Goal: Information Seeking & Learning: Learn about a topic

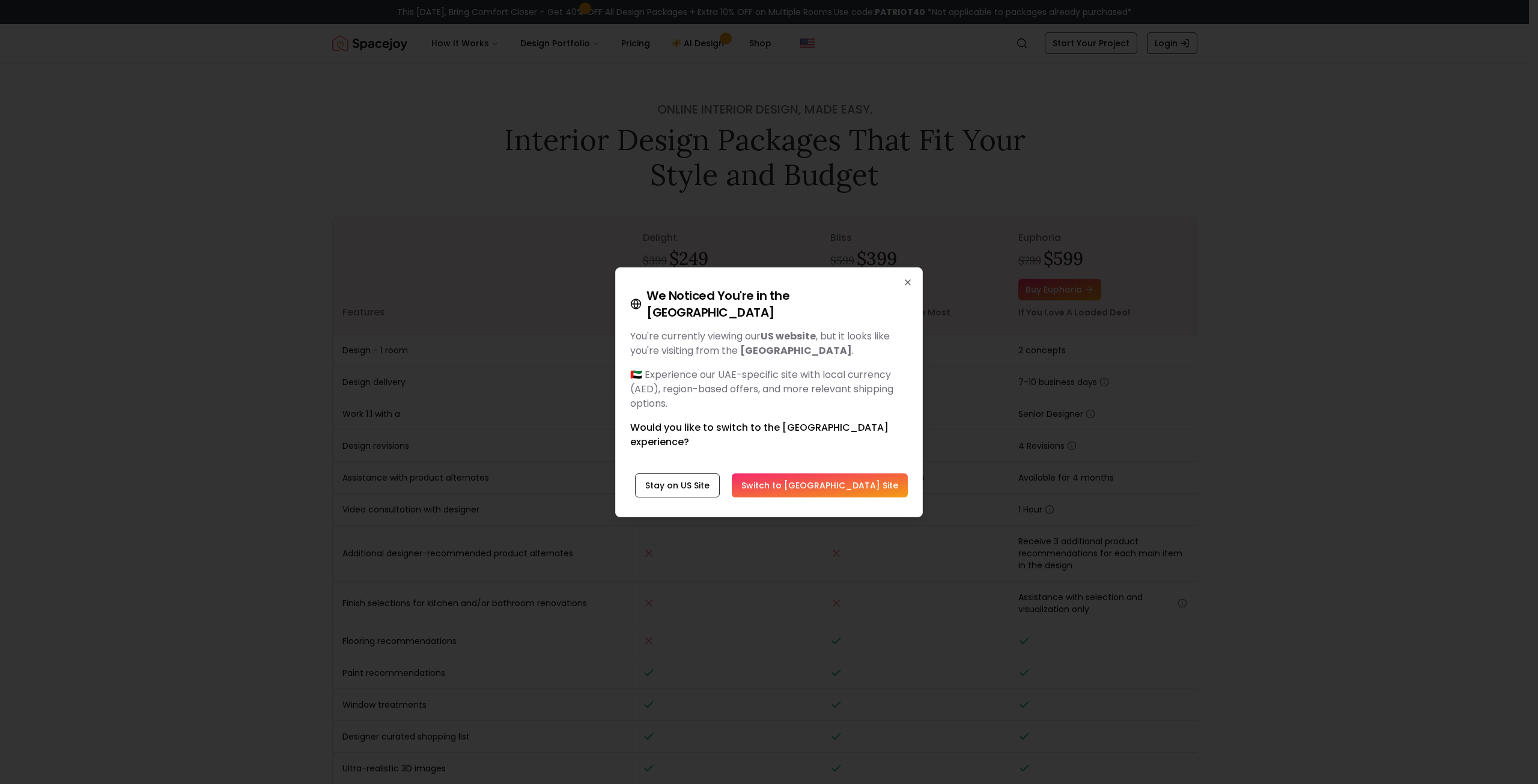
click at [909, 308] on div "We Noticed You're in the UAE You're currently viewing our US website , but it l…" at bounding box center [769, 392] width 308 height 250
click at [902, 298] on div "We Noticed You're in the UAE You're currently viewing our US website , but it l…" at bounding box center [769, 392] width 308 height 250
click at [908, 285] on icon "button" at bounding box center [908, 282] width 5 height 5
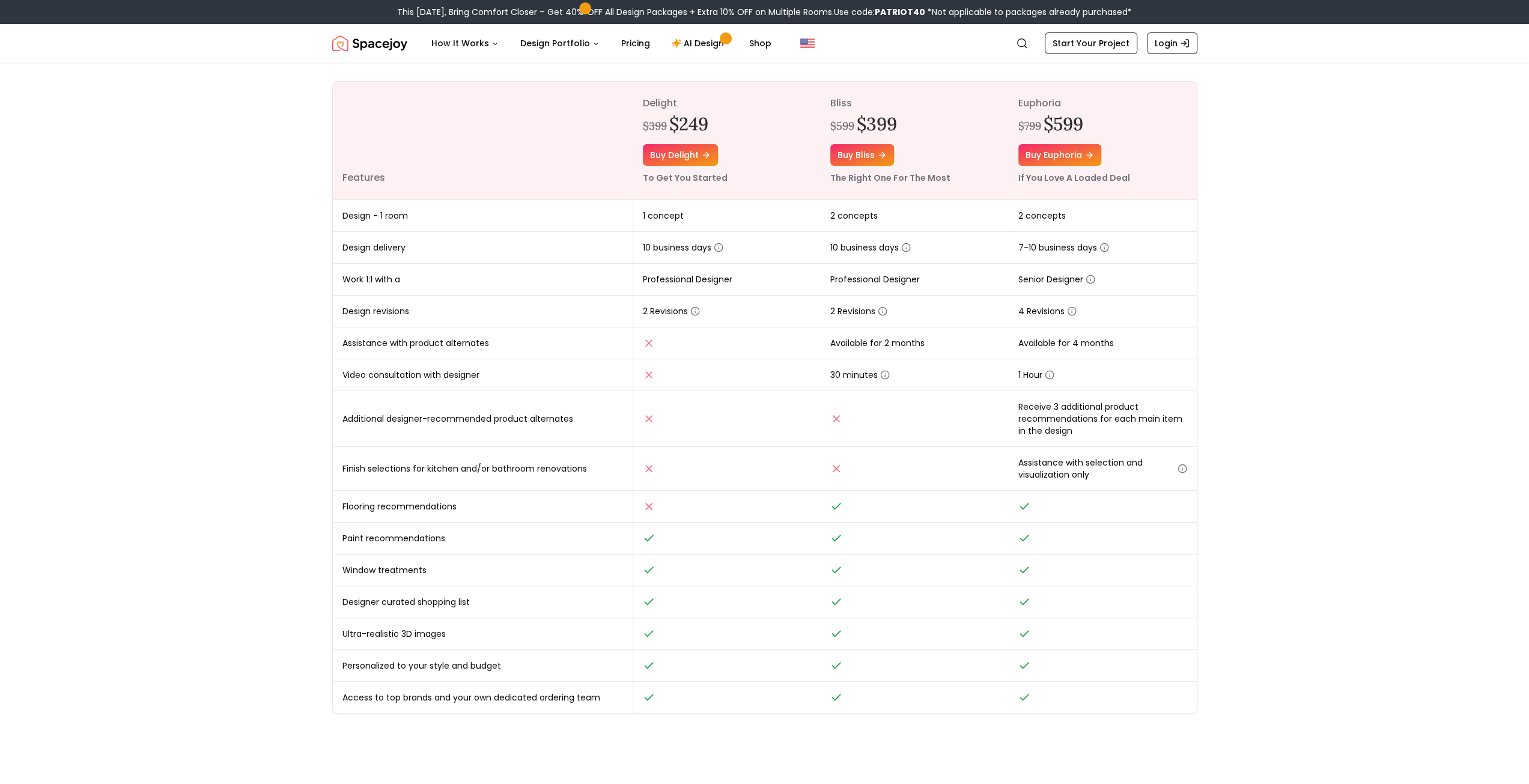
scroll to position [140, 0]
click at [684, 44] on link "AI Design" at bounding box center [699, 44] width 75 height 24
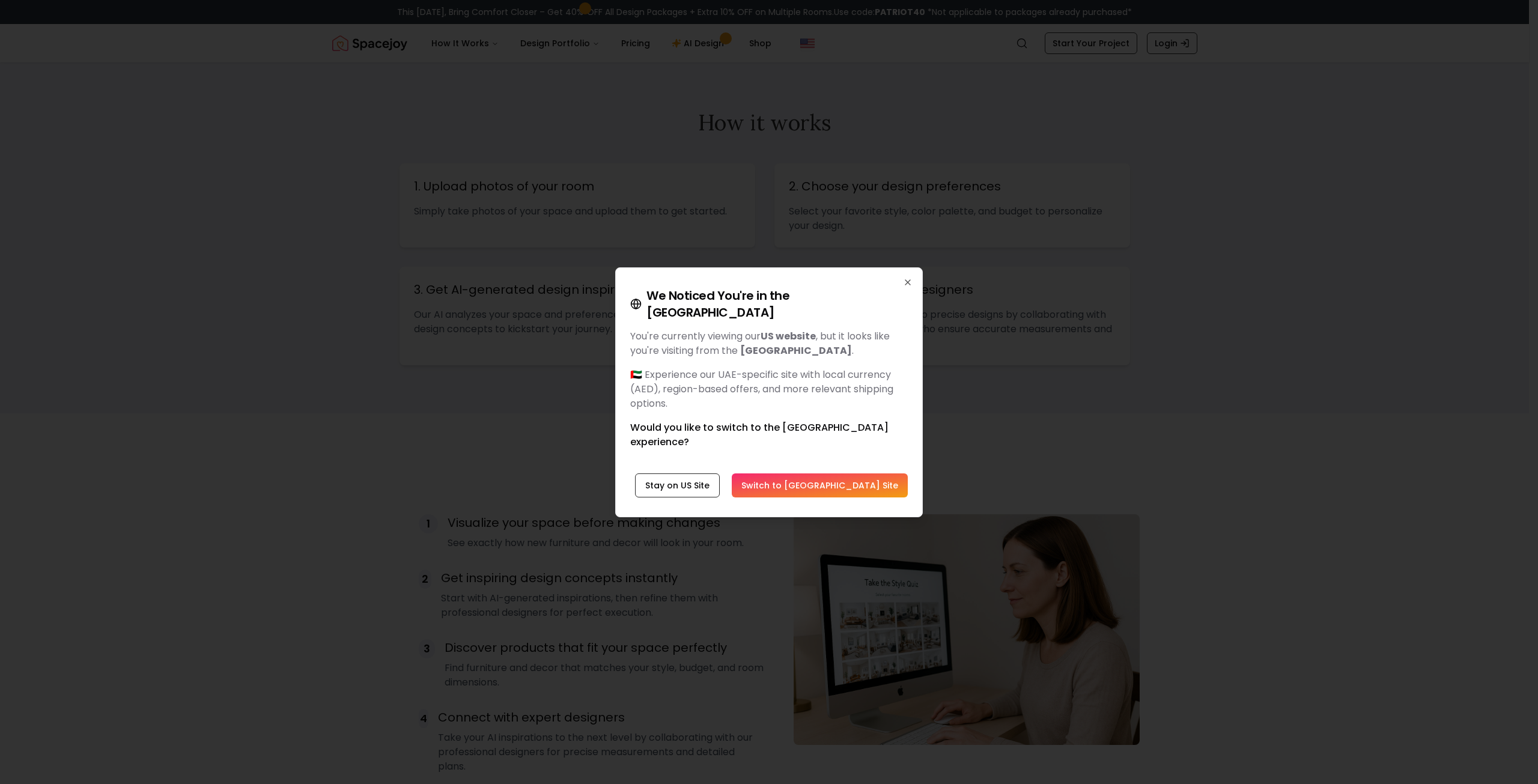
click at [864, 473] on button "Switch to UAE Site" at bounding box center [819, 486] width 176 height 24
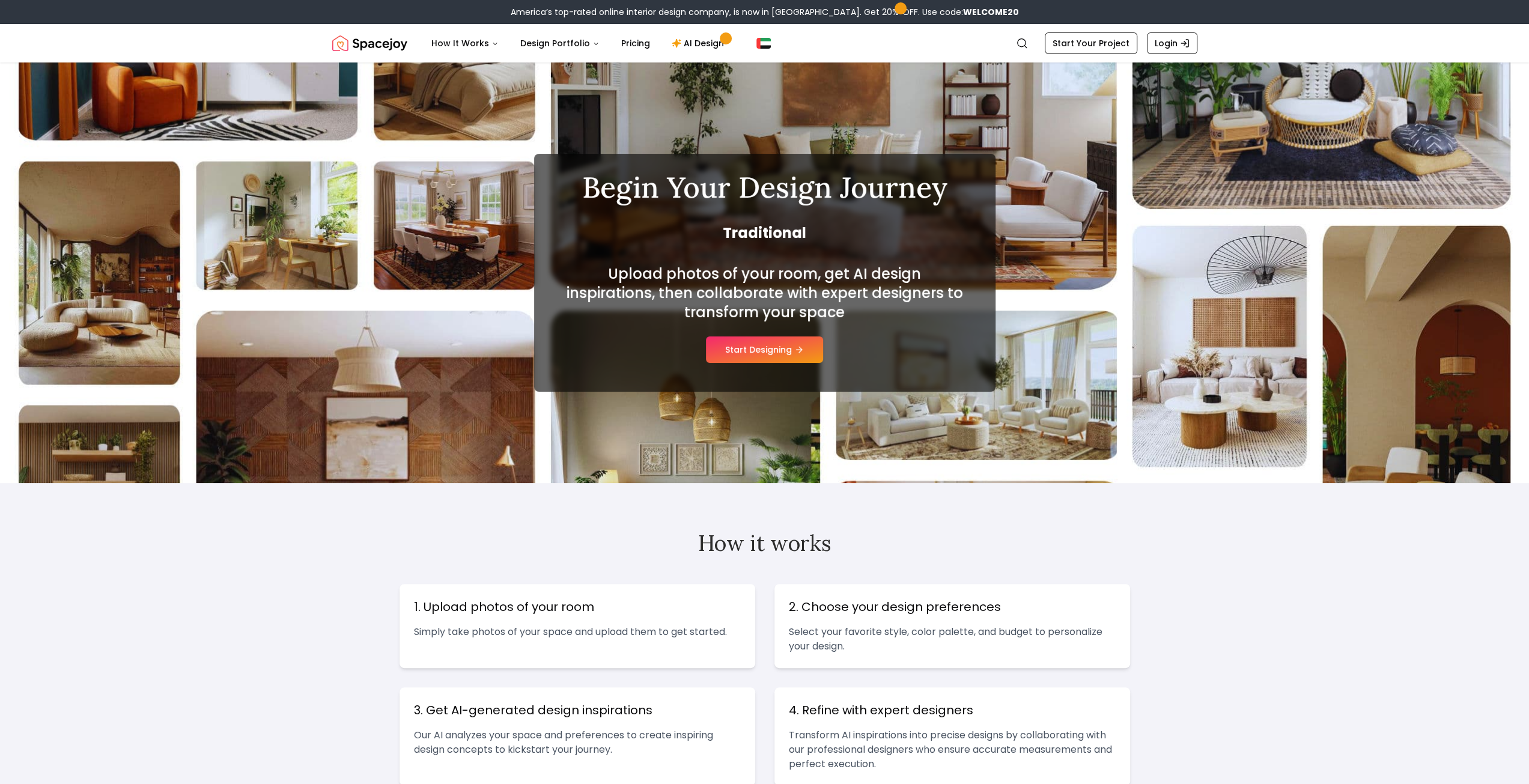
click at [782, 348] on button "Start Designing" at bounding box center [764, 349] width 117 height 26
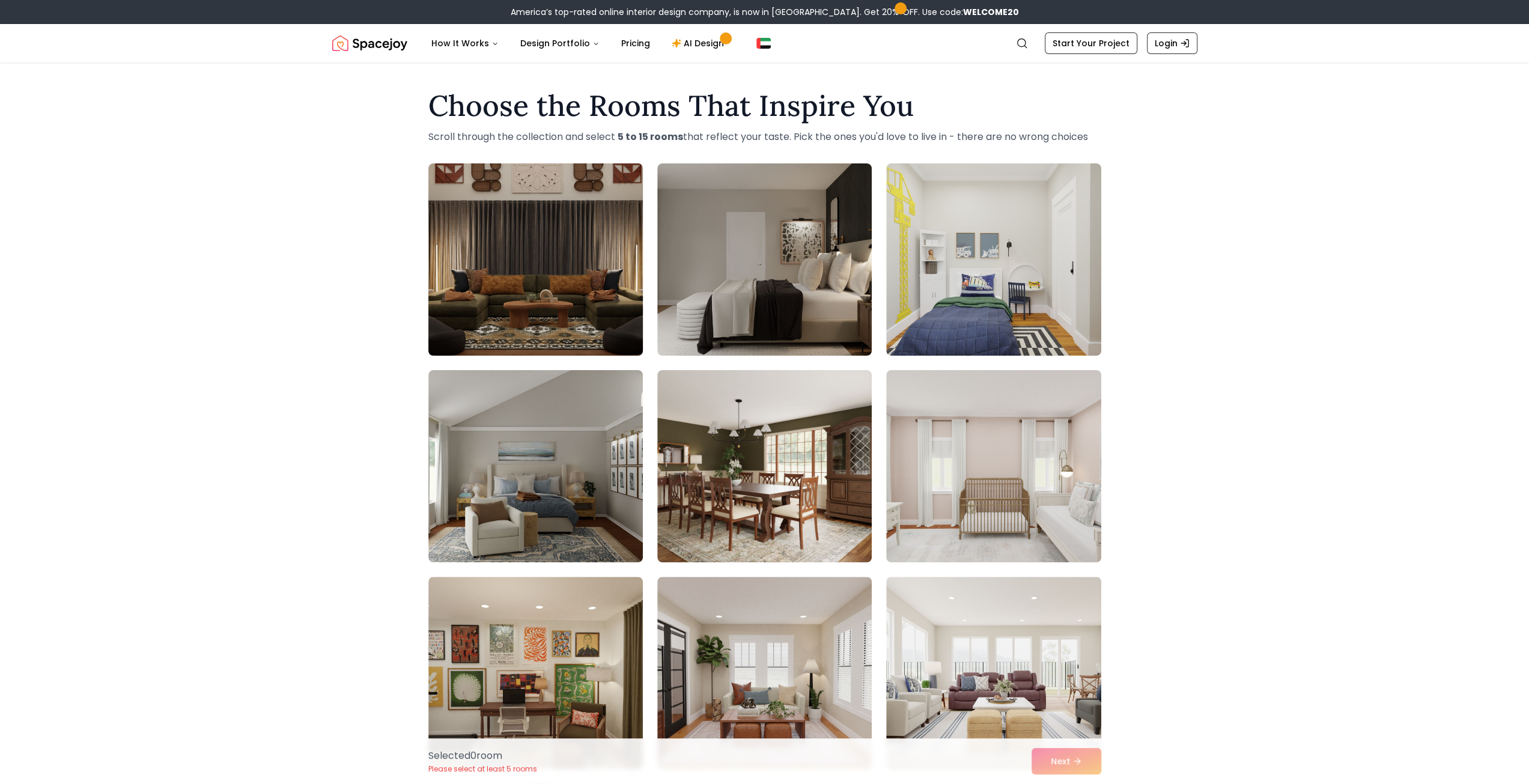
click at [551, 288] on img at bounding box center [535, 259] width 225 height 202
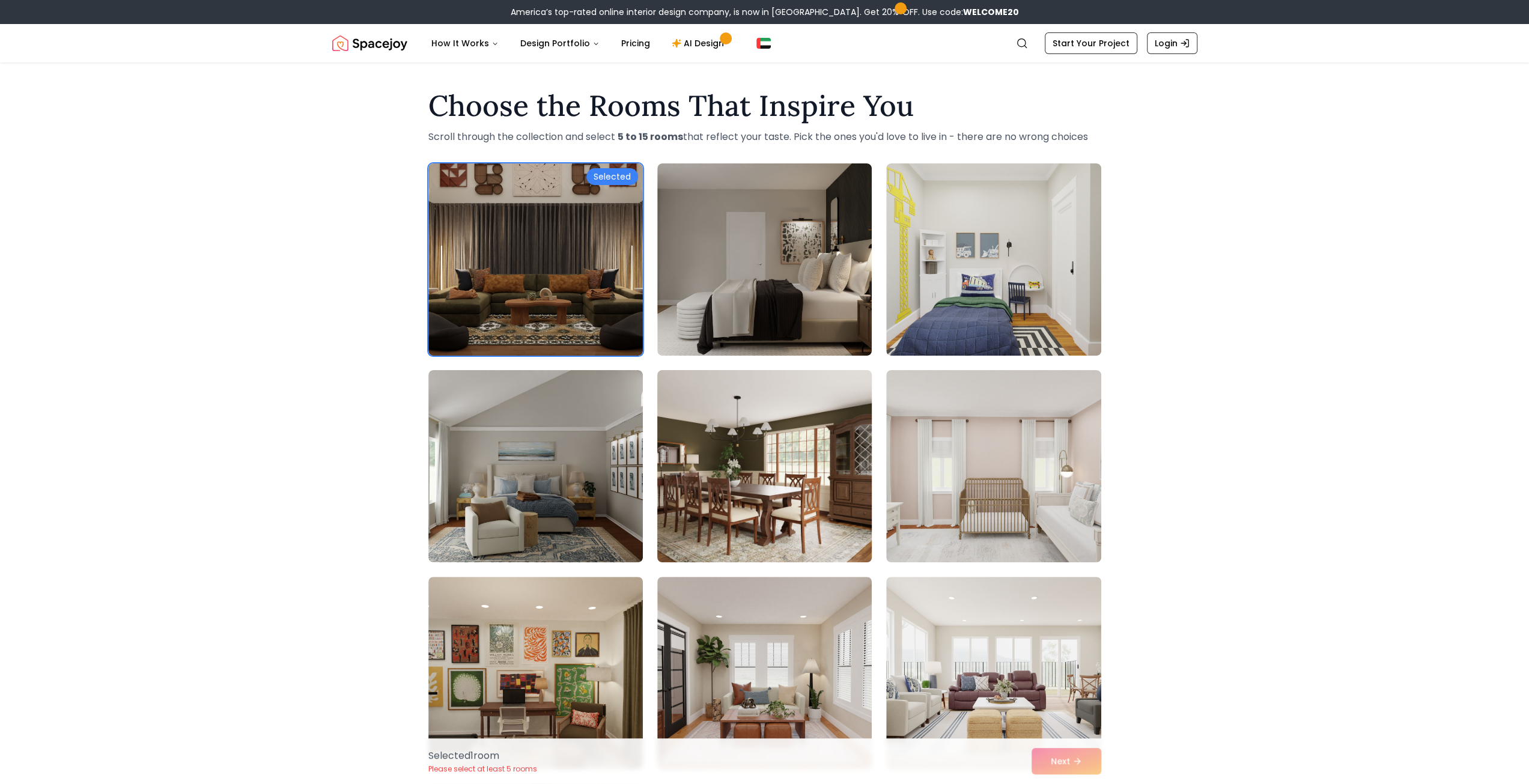
click at [788, 408] on img at bounding box center [764, 466] width 225 height 202
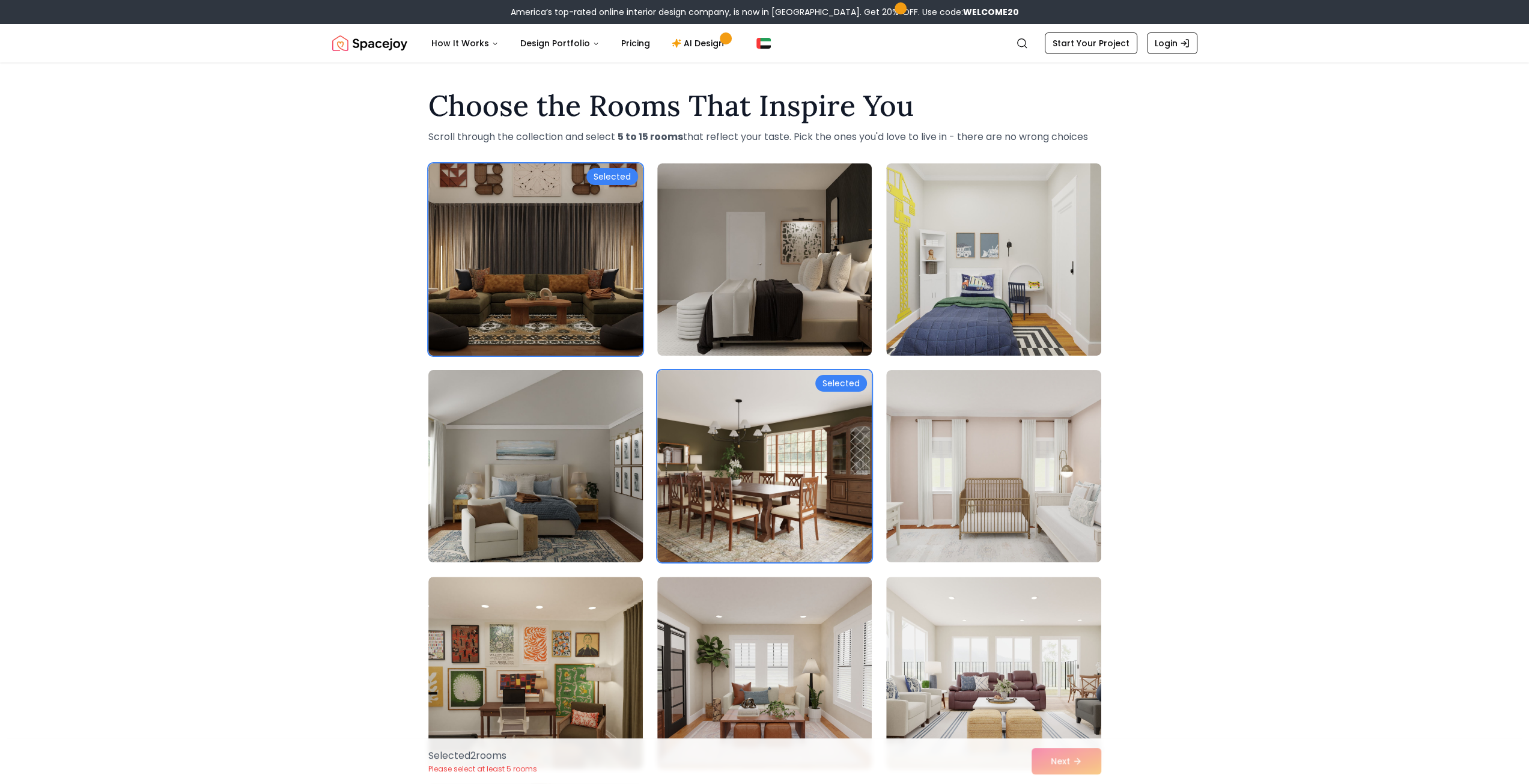
click at [521, 486] on img at bounding box center [535, 466] width 225 height 202
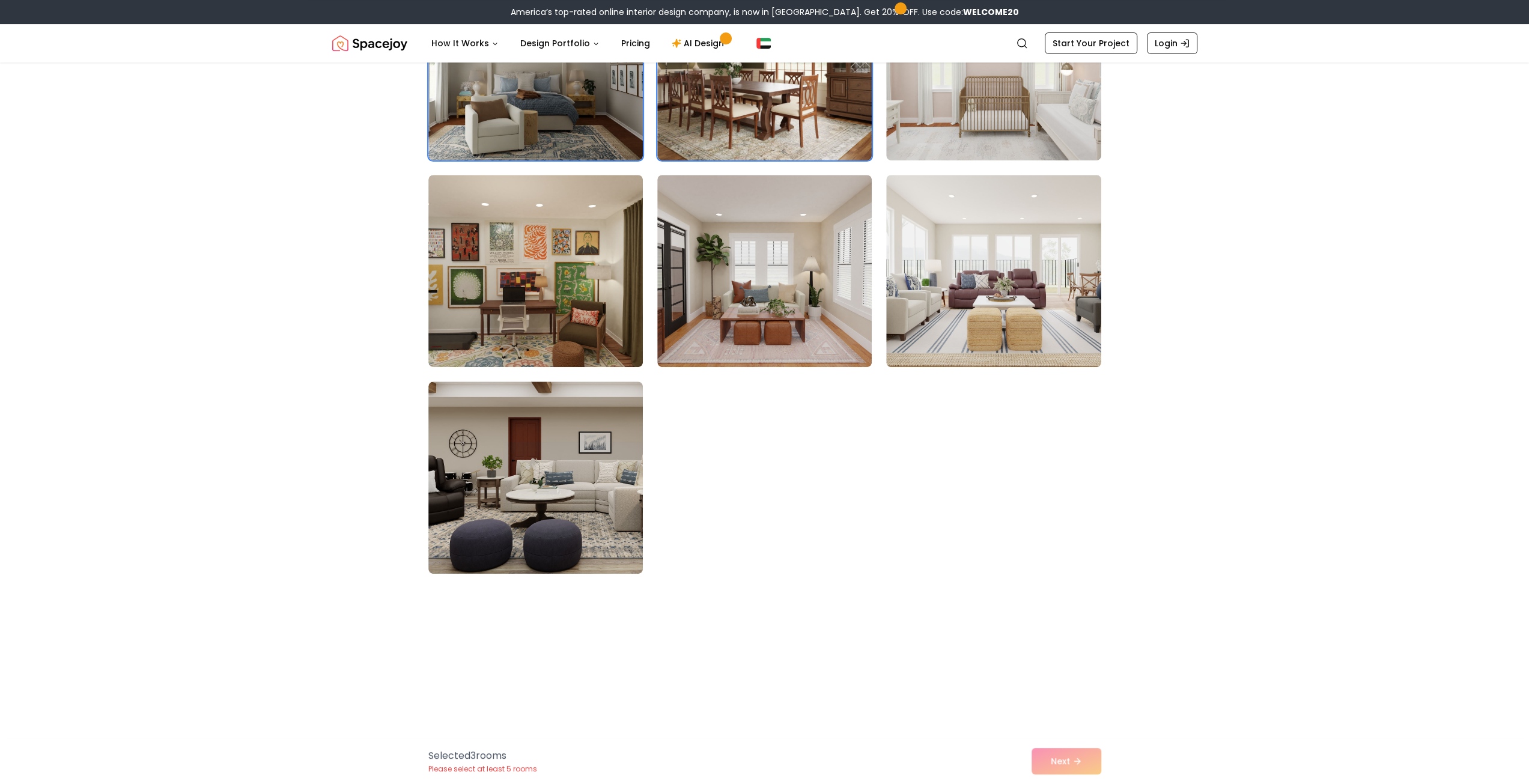
scroll to position [421, 0]
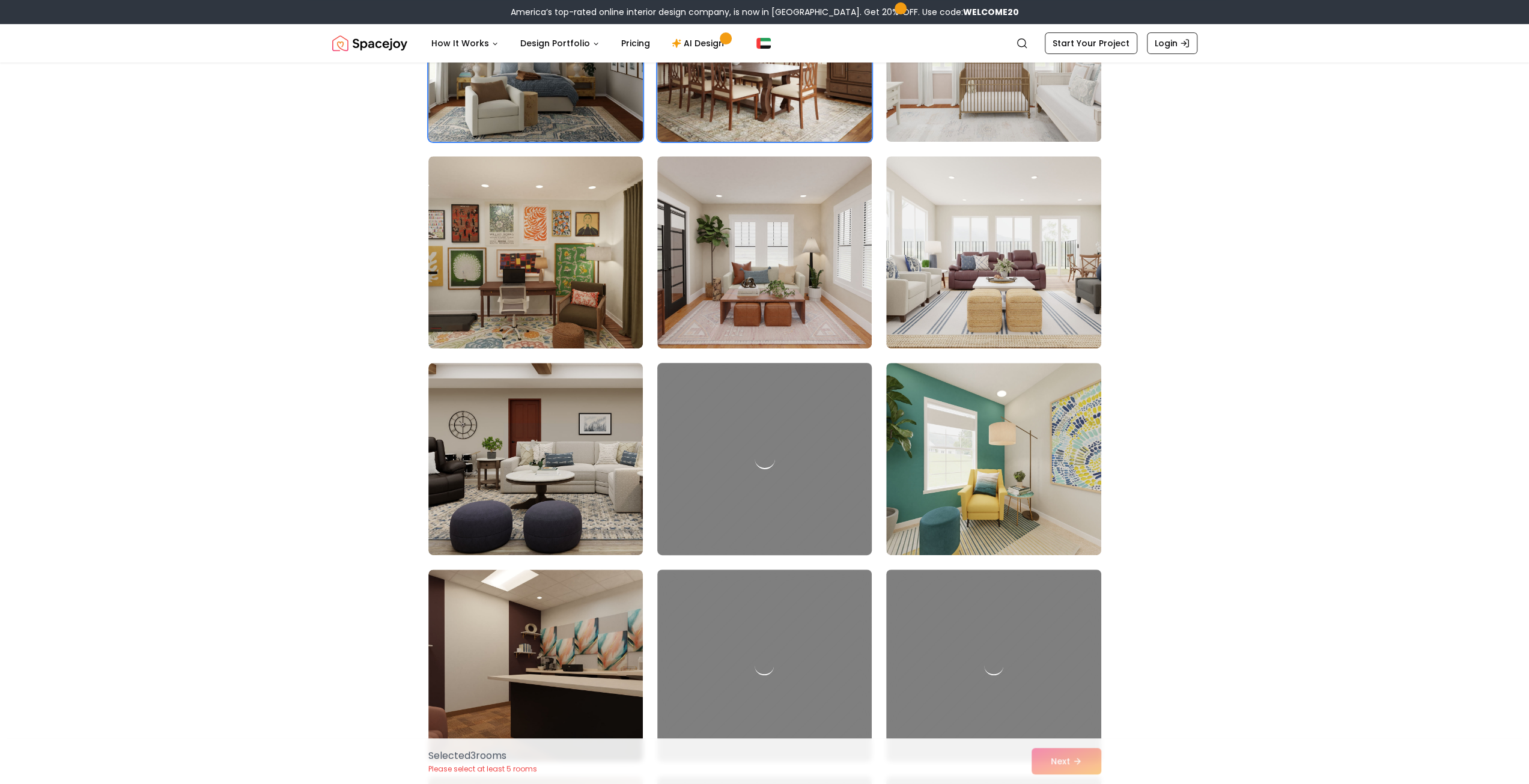
click at [800, 448] on div at bounding box center [764, 458] width 225 height 202
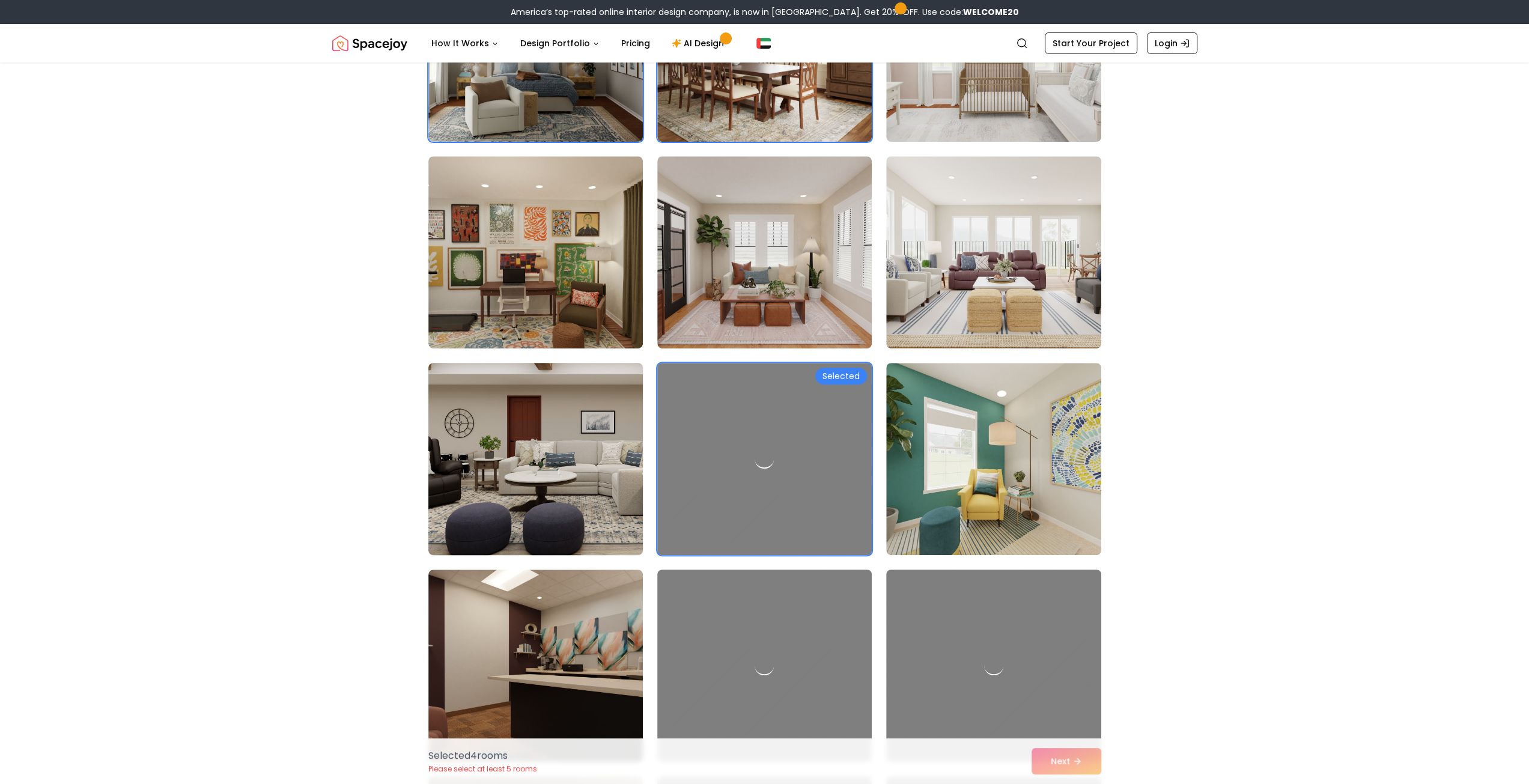
click at [511, 494] on img at bounding box center [535, 458] width 225 height 202
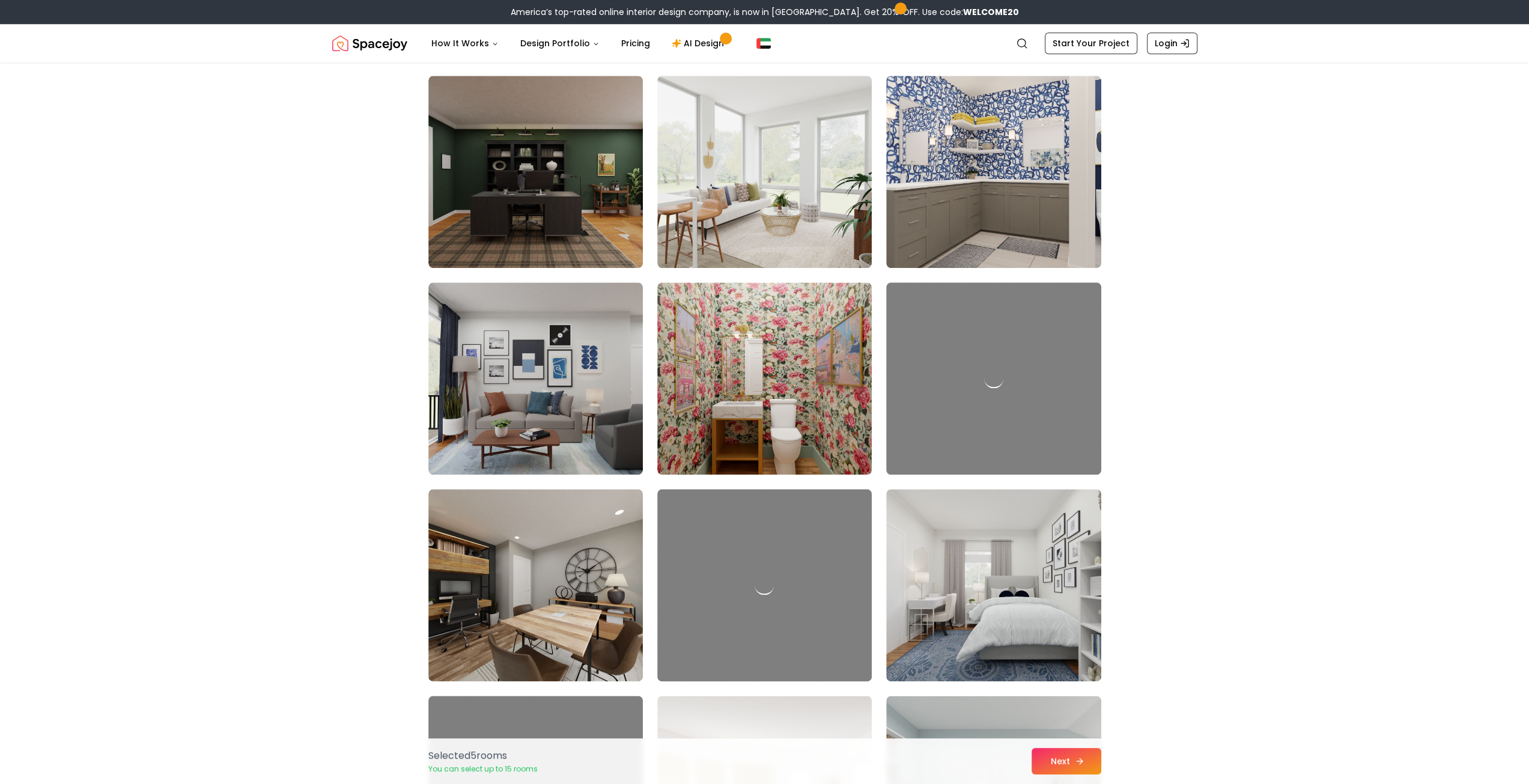
click at [1068, 755] on button "Next" at bounding box center [1066, 760] width 70 height 26
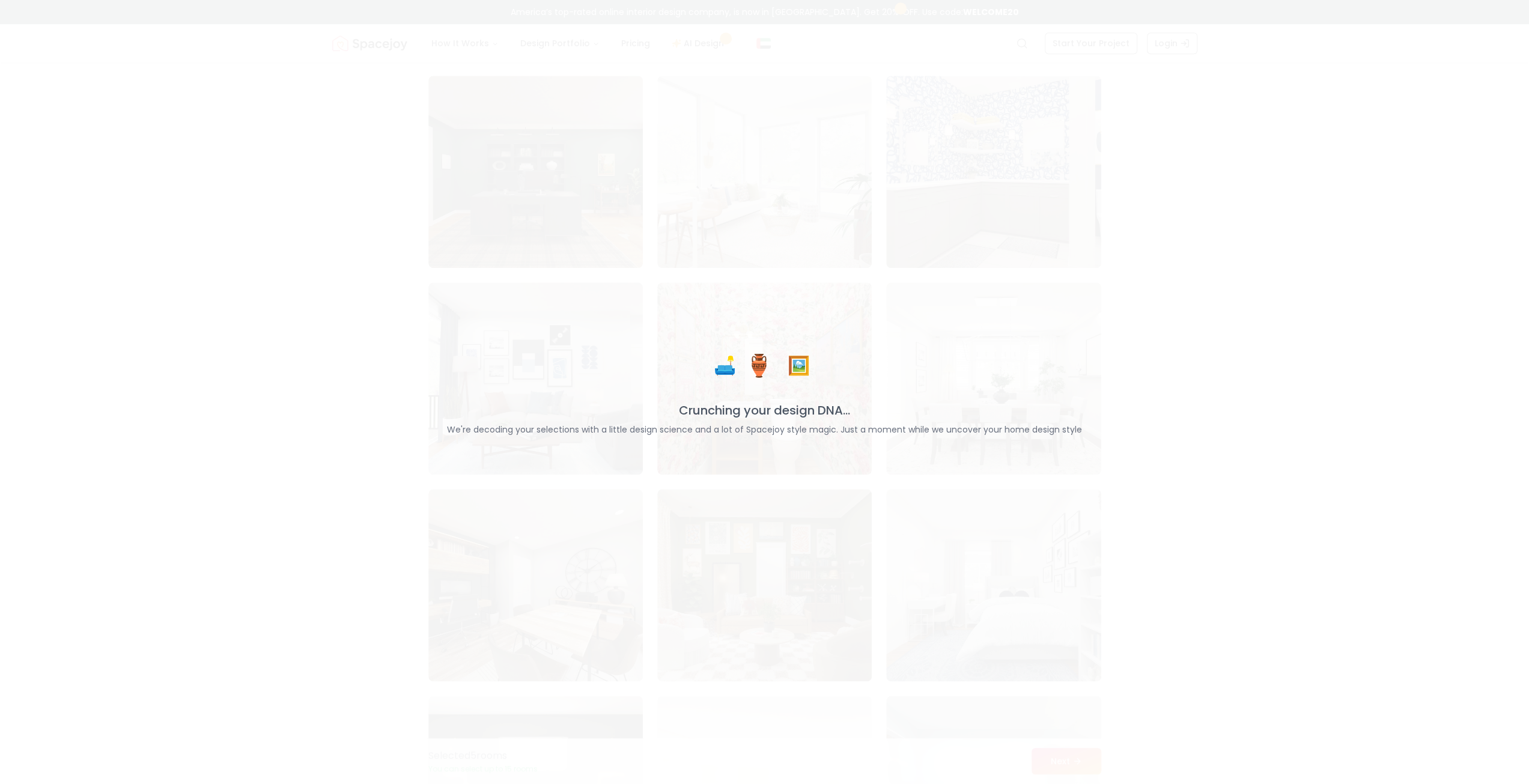
scroll to position [1120, 0]
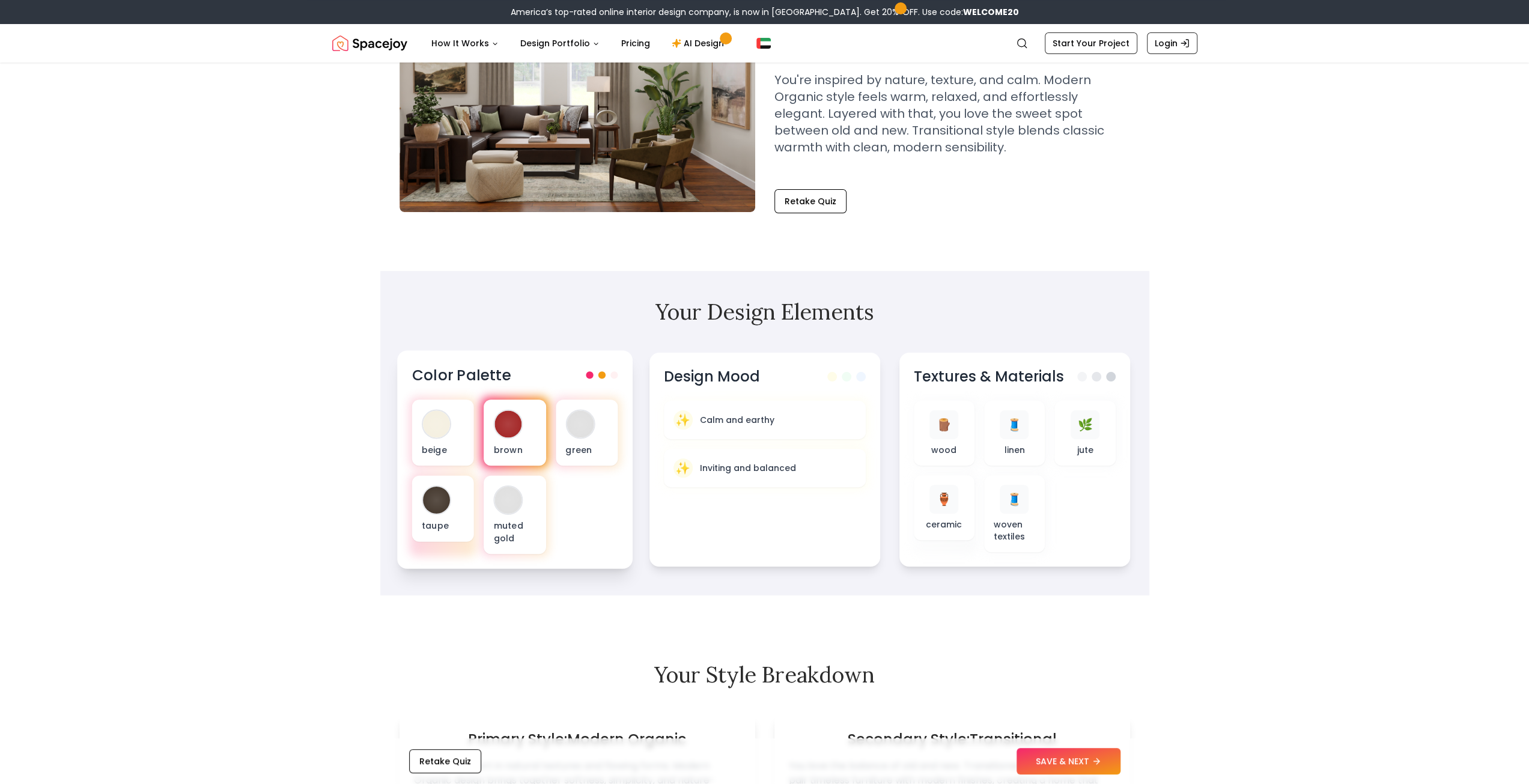
scroll to position [140, 0]
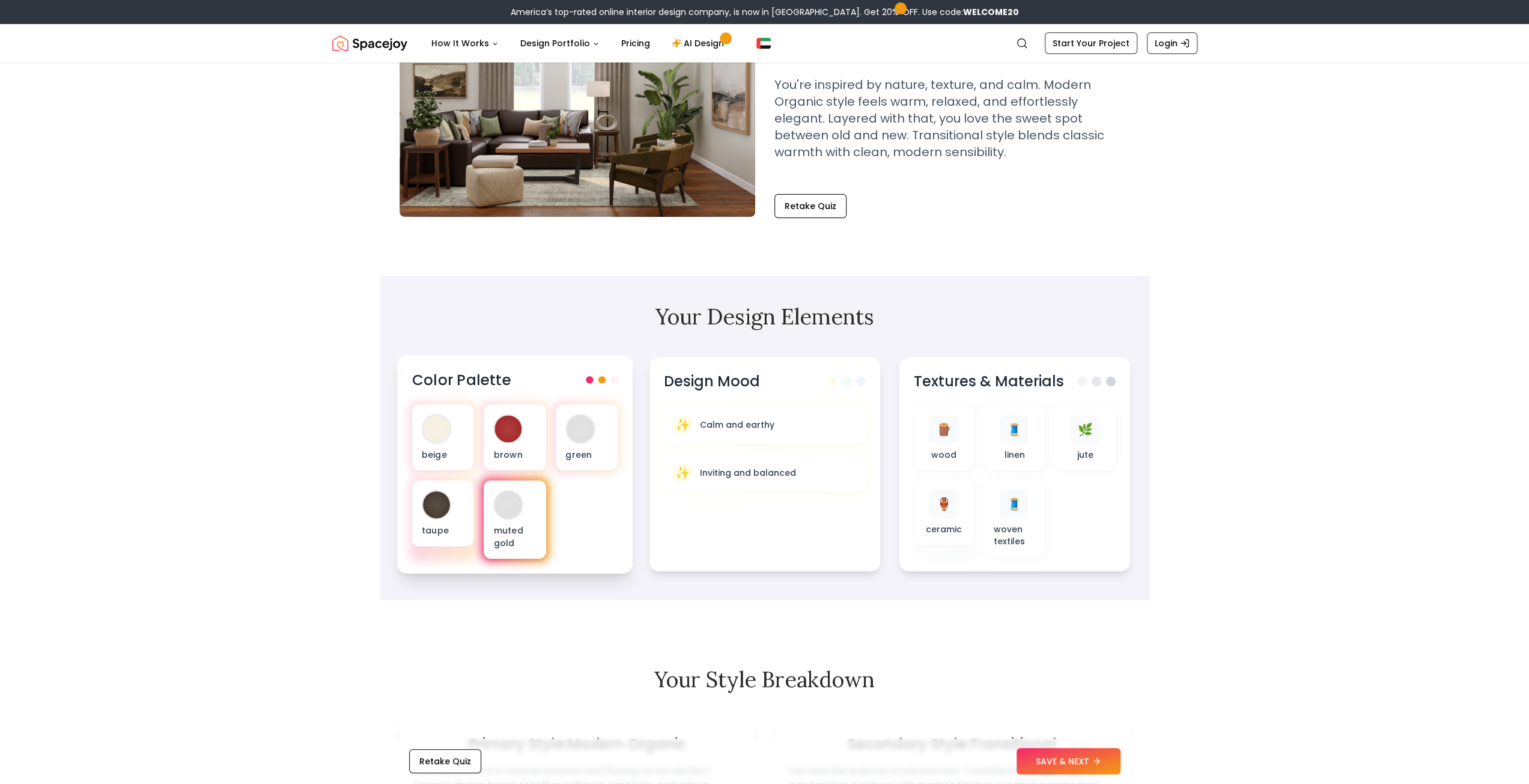
click at [503, 502] on div at bounding box center [508, 505] width 27 height 27
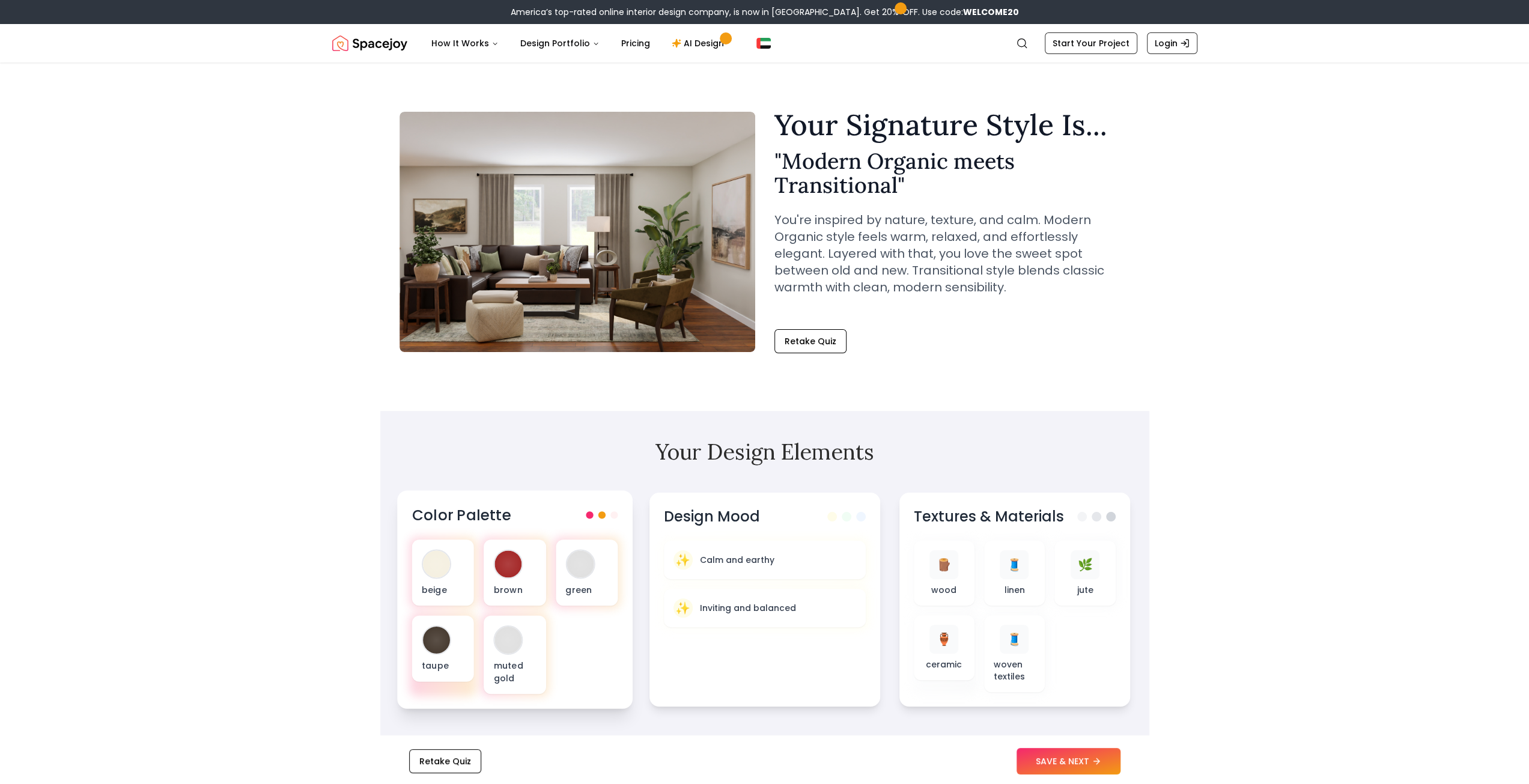
scroll to position [0, 0]
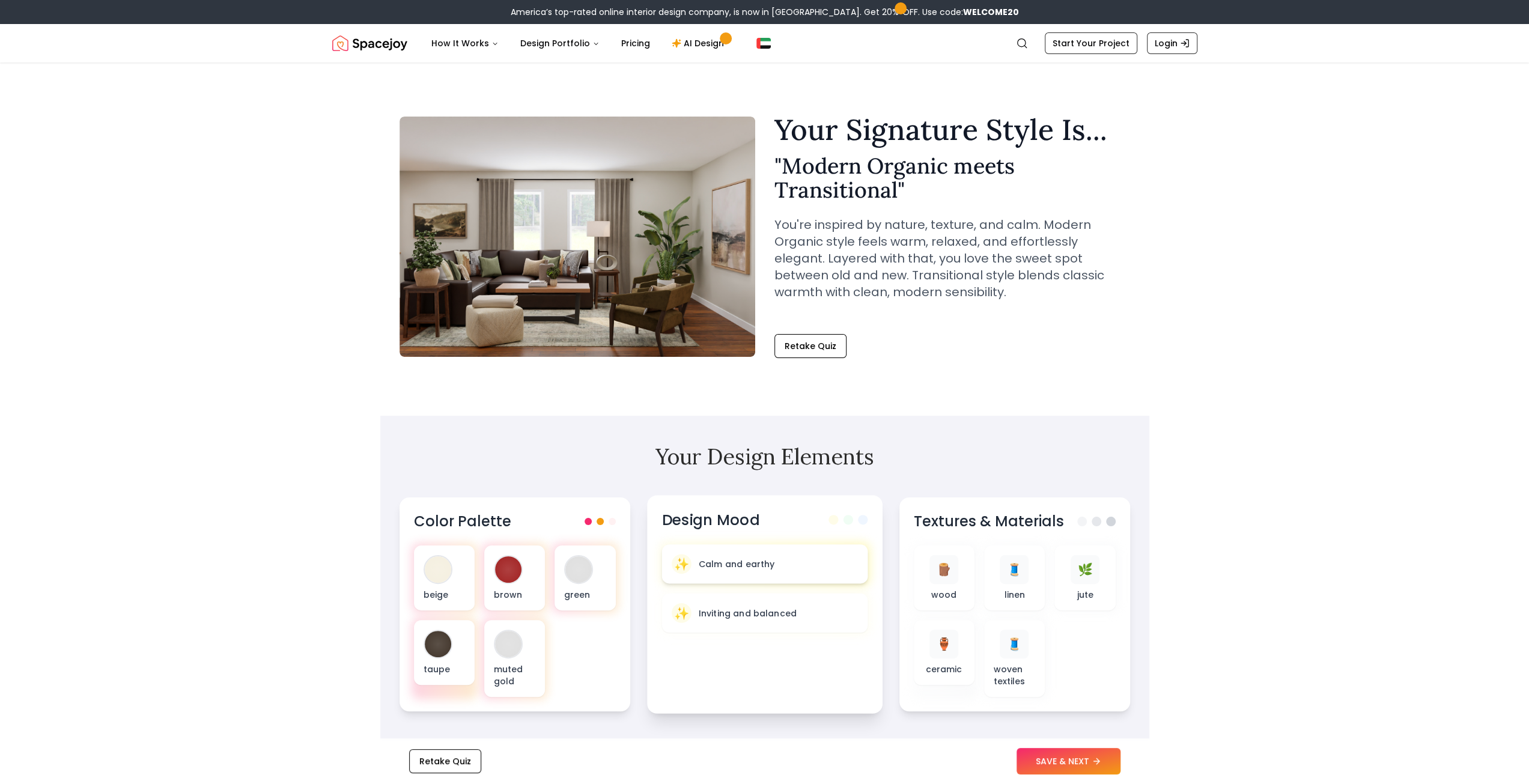
click at [726, 564] on p "Calm and earthy" at bounding box center [736, 563] width 76 height 12
click at [1027, 571] on div "🧵" at bounding box center [1014, 568] width 29 height 29
click at [1057, 578] on div "🌿 jute" at bounding box center [1086, 577] width 62 height 66
click at [981, 576] on div at bounding box center [1015, 577] width 67 height 71
click at [906, 605] on div "Textures & Materials 🪵 wood 🧵 linen 🌿 jute 🏺 ceramic 🧵 woven textiles" at bounding box center [1015, 603] width 236 height 218
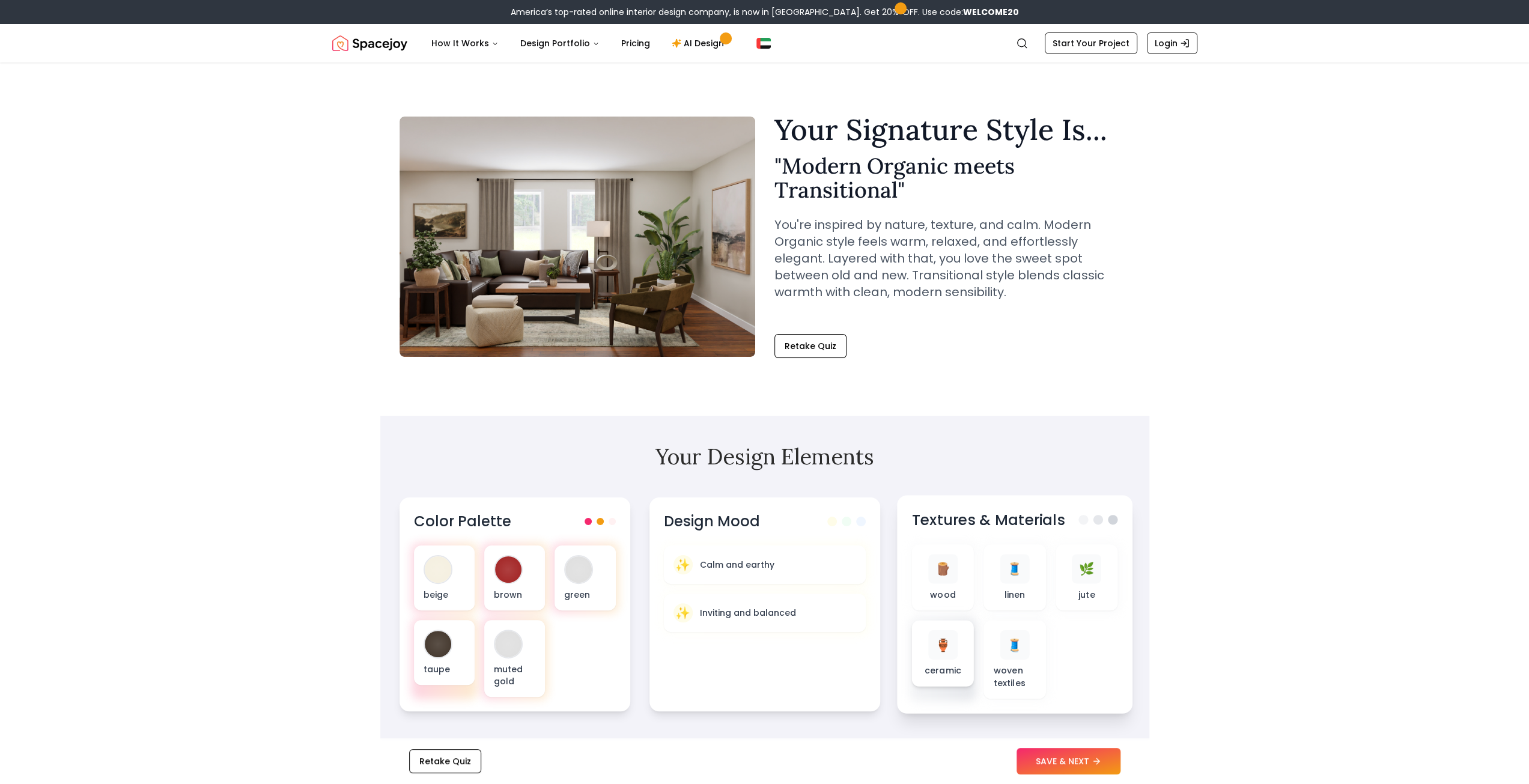
drag, startPoint x: 943, startPoint y: 654, endPoint x: 1155, endPoint y: 605, distance: 217.6
click at [943, 654] on div "🏺" at bounding box center [943, 643] width 29 height 29
click at [830, 335] on button "Retake Quiz" at bounding box center [810, 346] width 72 height 24
click at [827, 351] on button "Retake Quiz" at bounding box center [810, 346] width 72 height 24
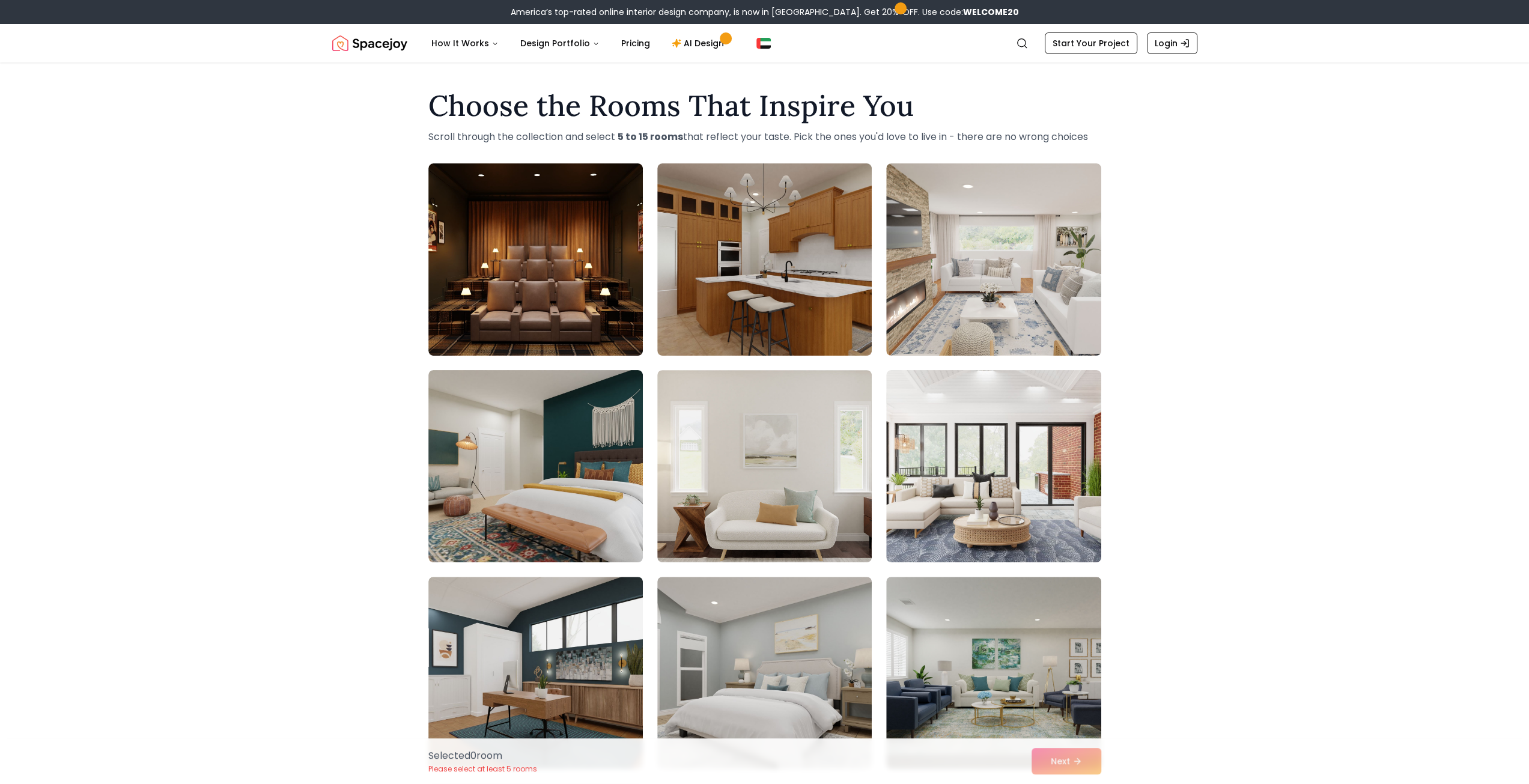
scroll to position [280, 0]
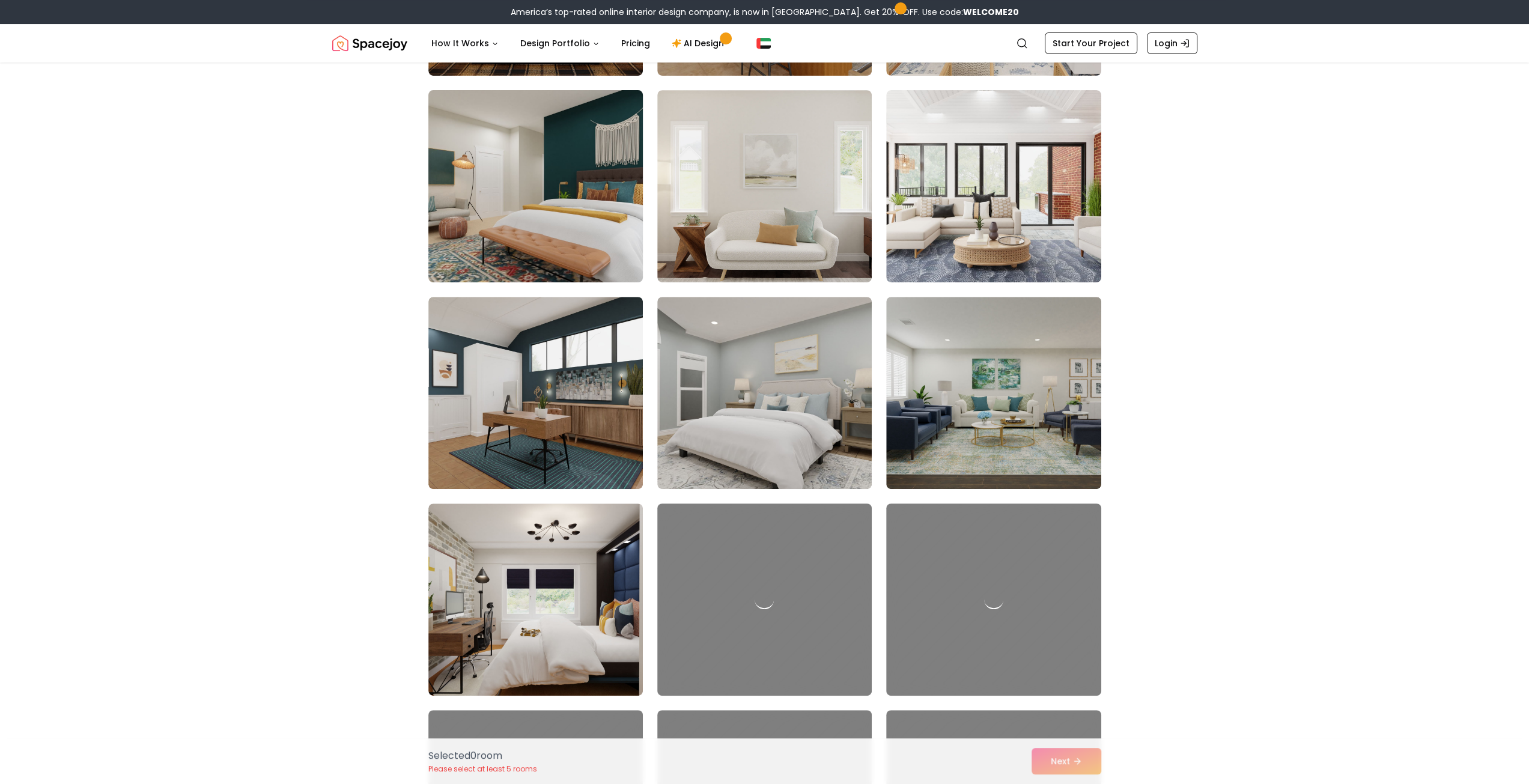
click at [543, 173] on img at bounding box center [535, 186] width 225 height 202
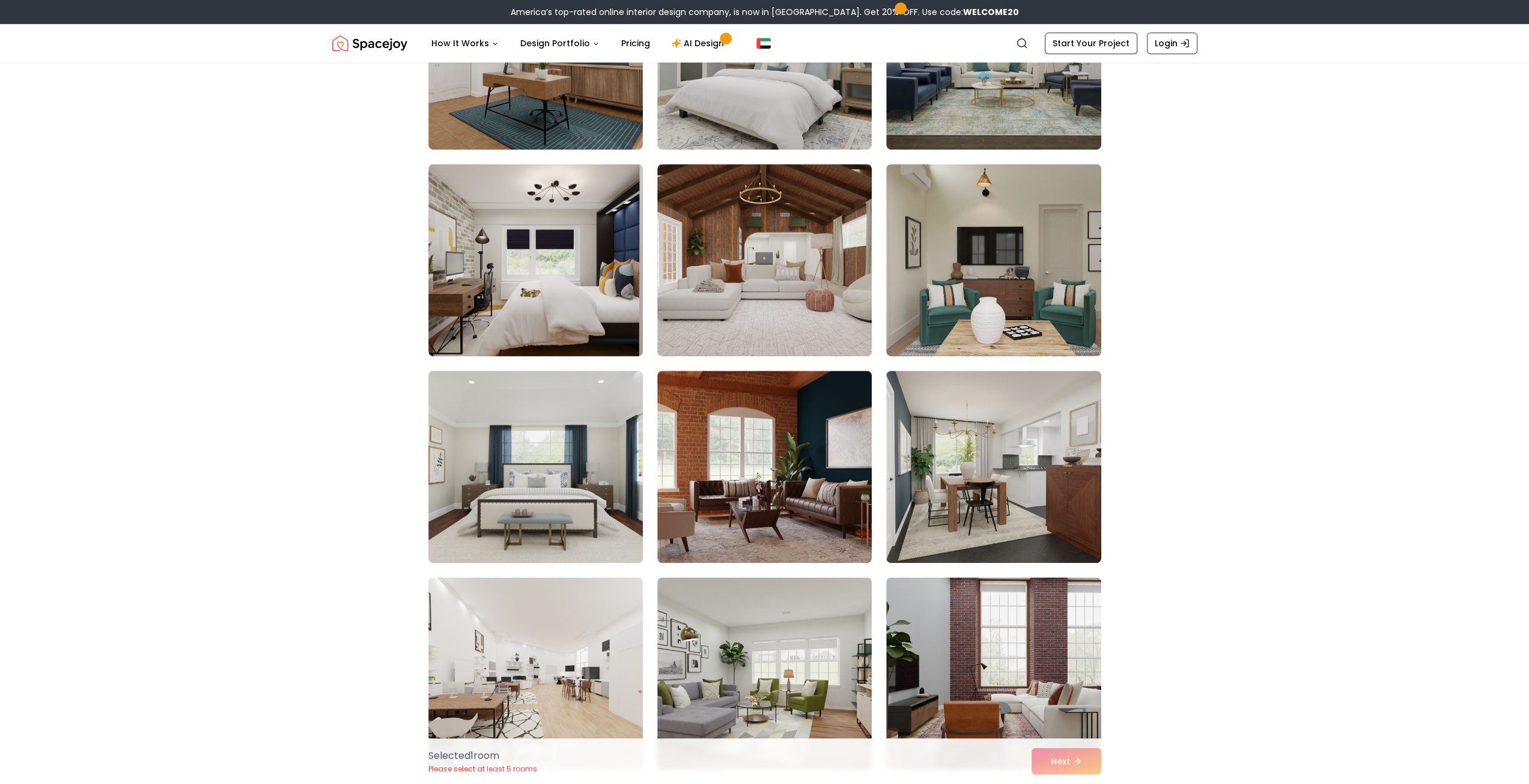
scroll to position [700, 0]
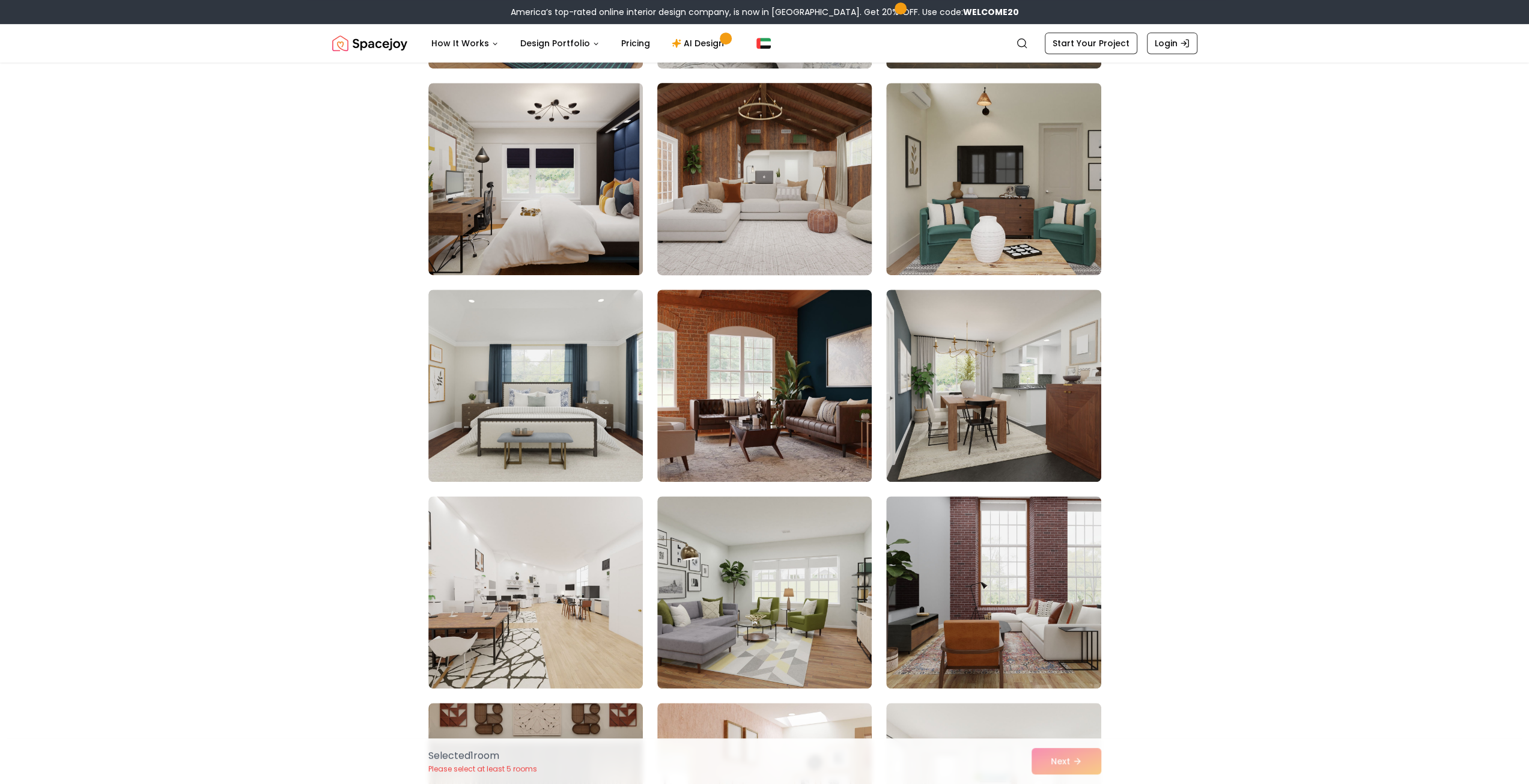
click at [804, 179] on img at bounding box center [764, 179] width 225 height 202
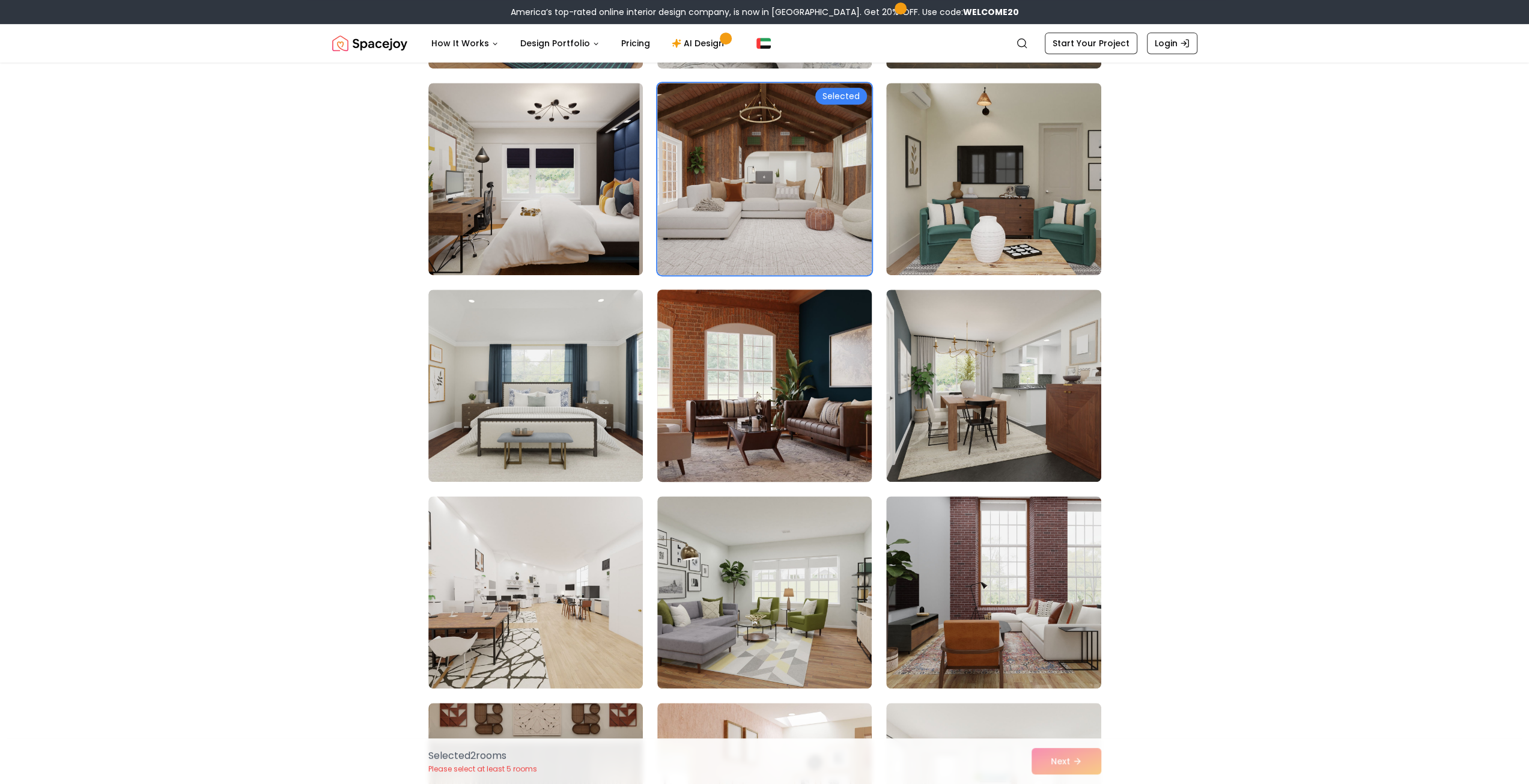
click at [754, 392] on img at bounding box center [764, 386] width 225 height 202
click at [708, 388] on img at bounding box center [764, 386] width 225 height 202
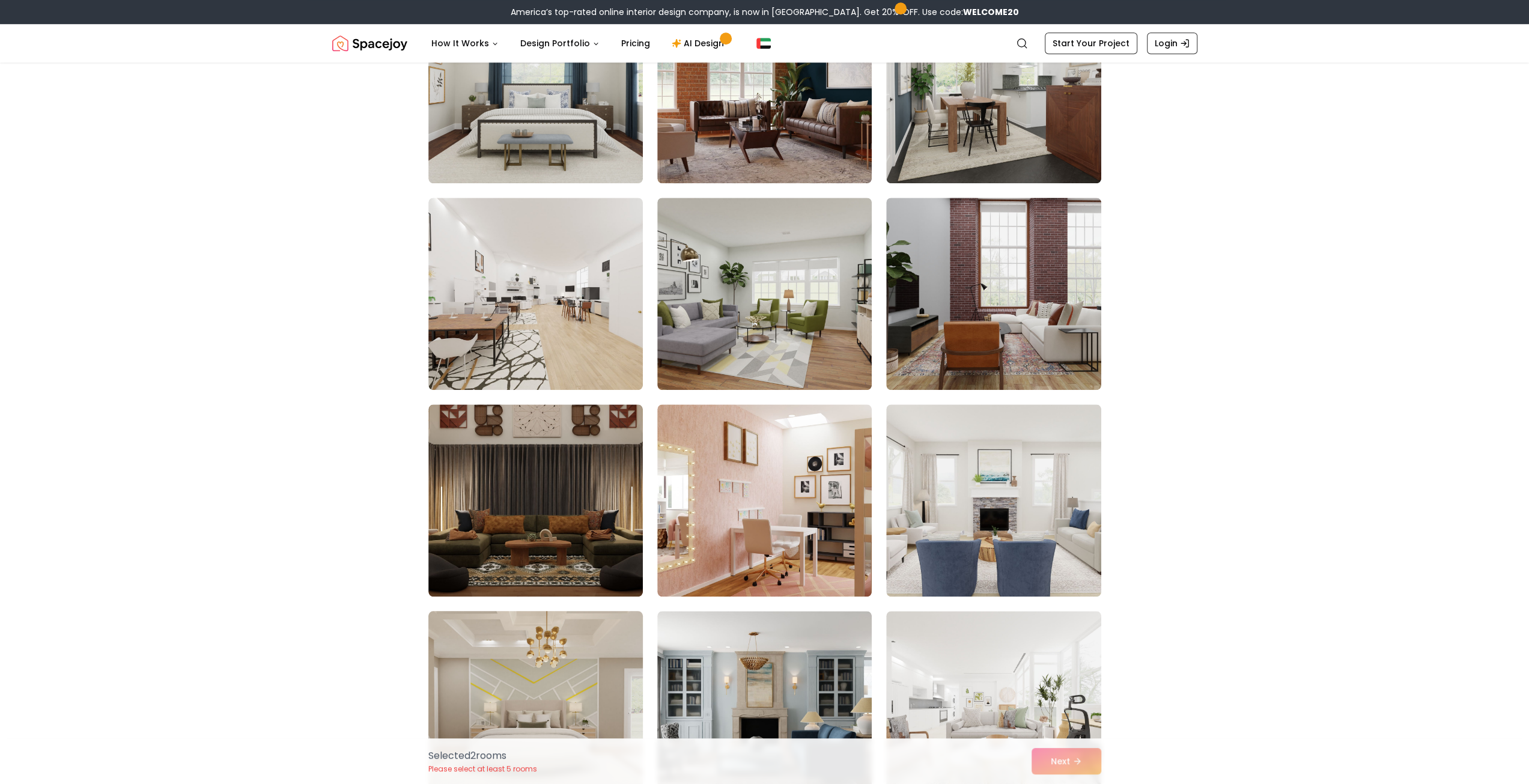
scroll to position [1261, 0]
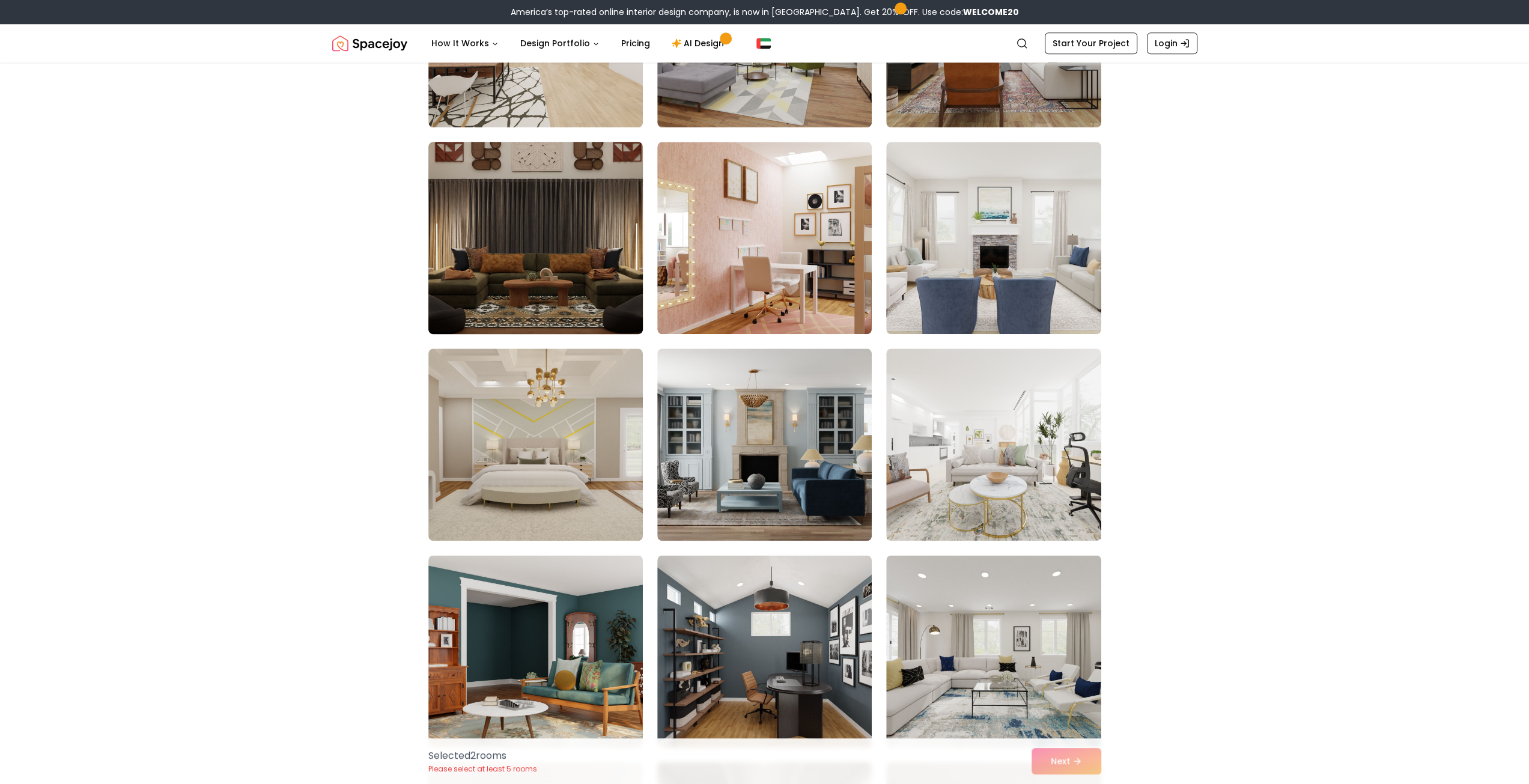
click at [537, 225] on img at bounding box center [535, 238] width 225 height 202
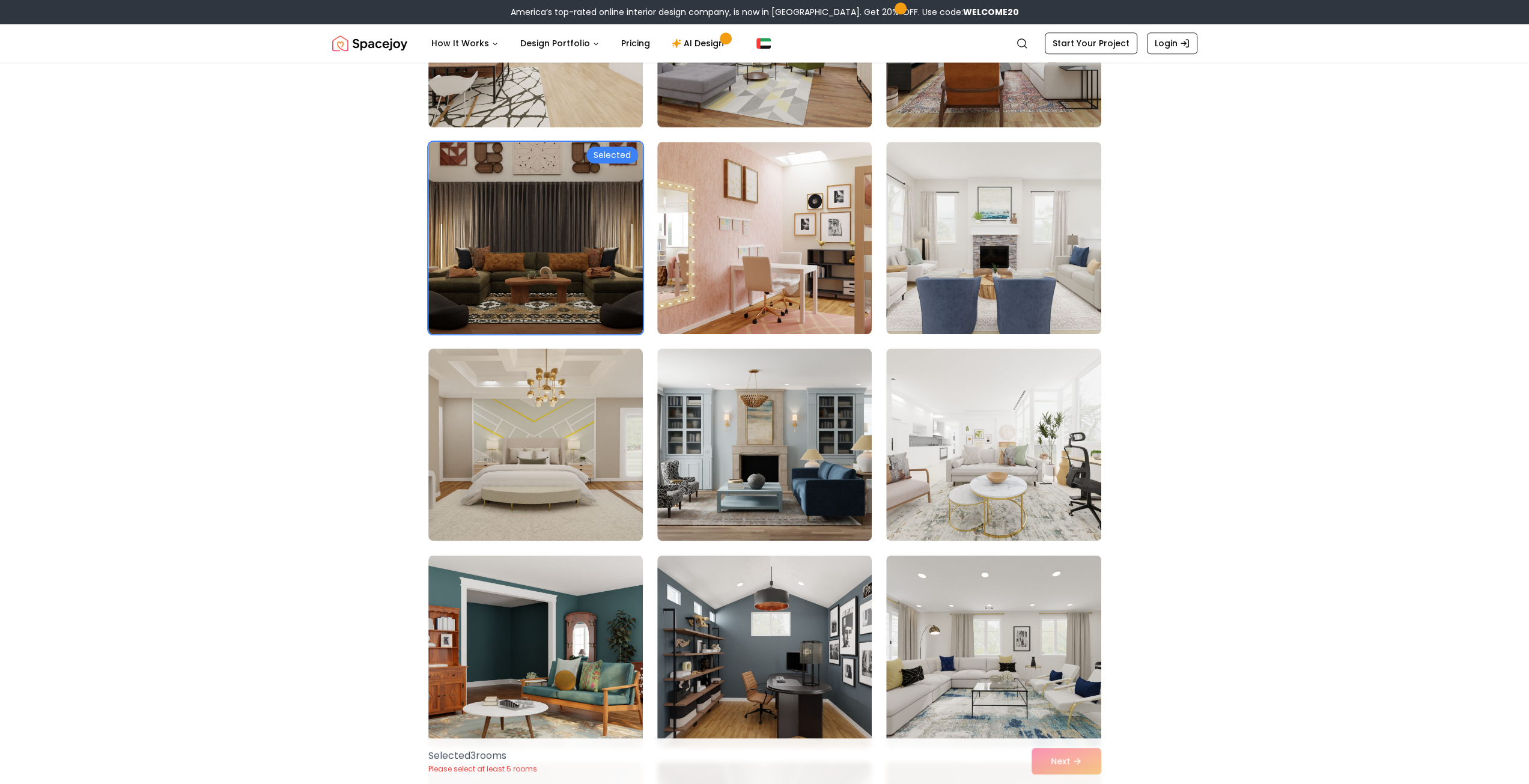
scroll to position [1682, 0]
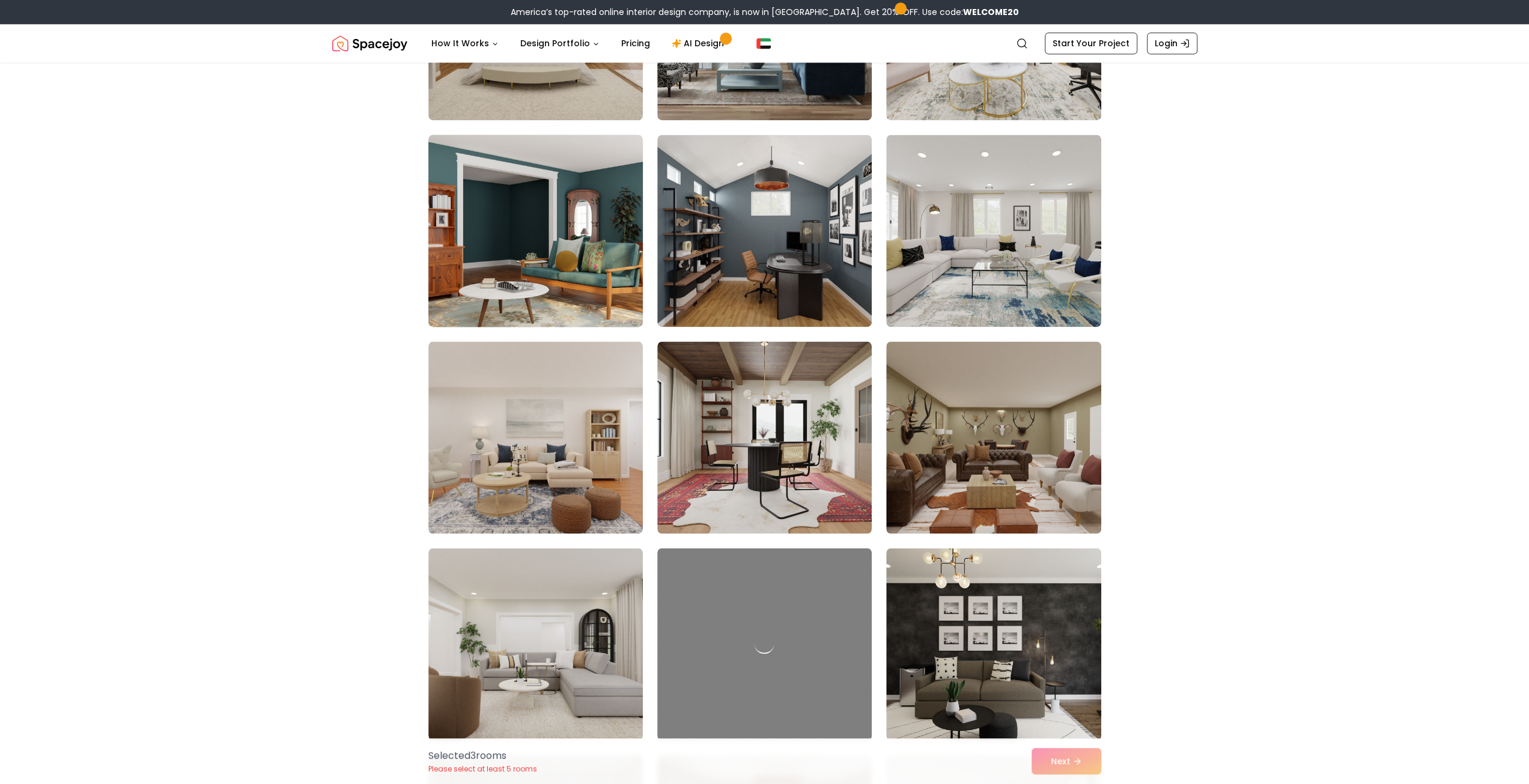
click at [575, 281] on img at bounding box center [535, 231] width 225 height 202
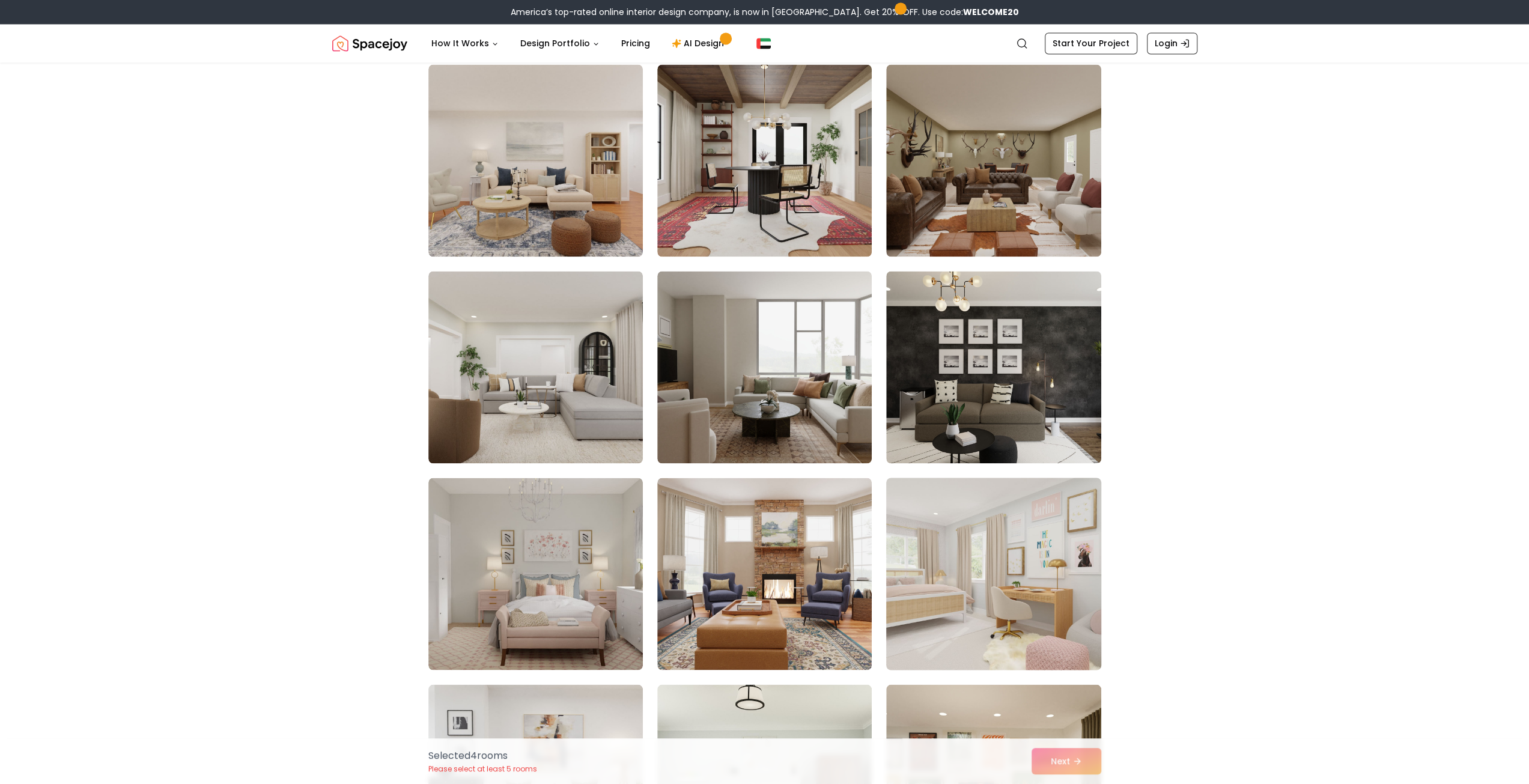
scroll to position [1961, 0]
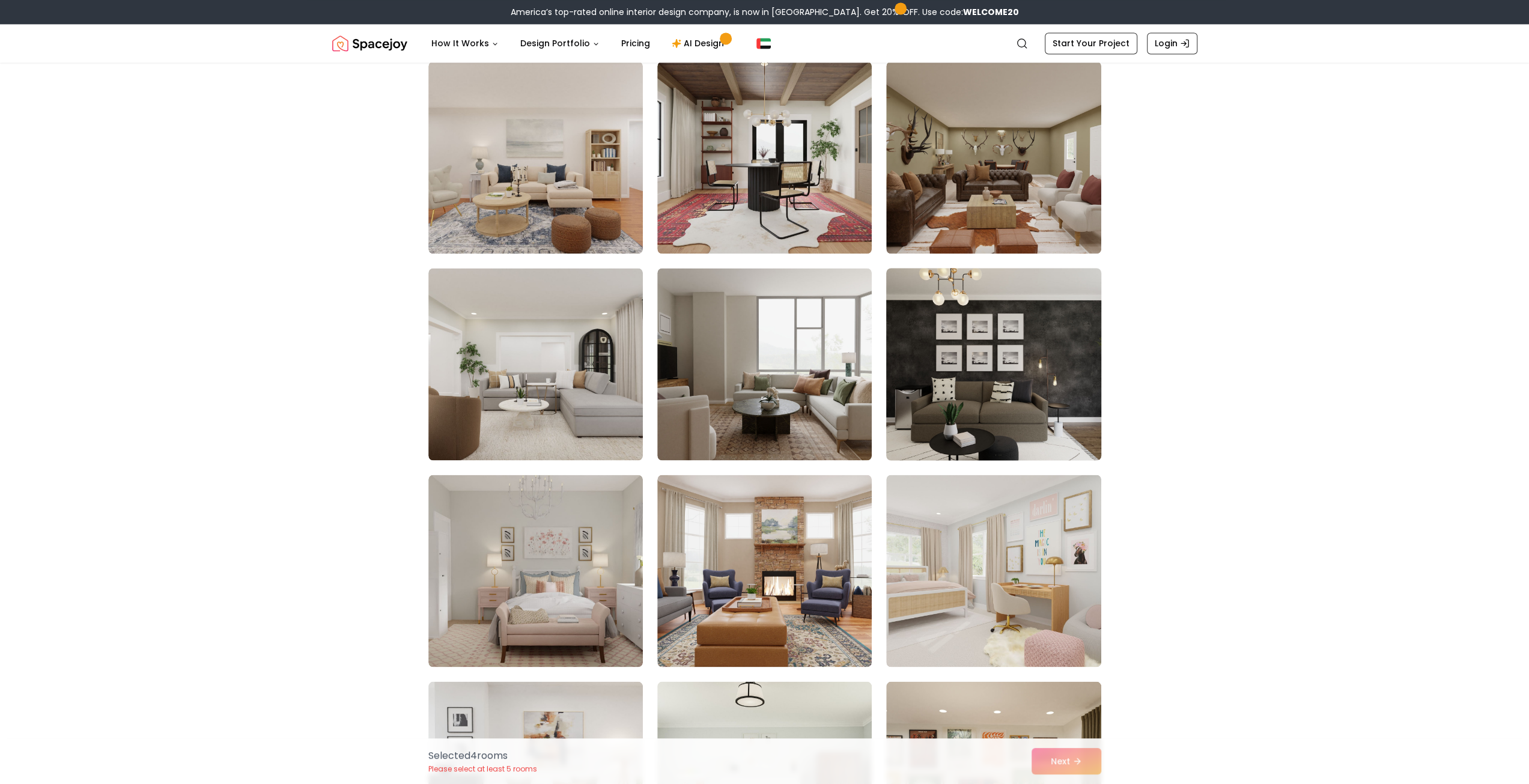
click at [1045, 338] on img at bounding box center [993, 363] width 225 height 202
click at [1015, 352] on img at bounding box center [993, 363] width 225 height 202
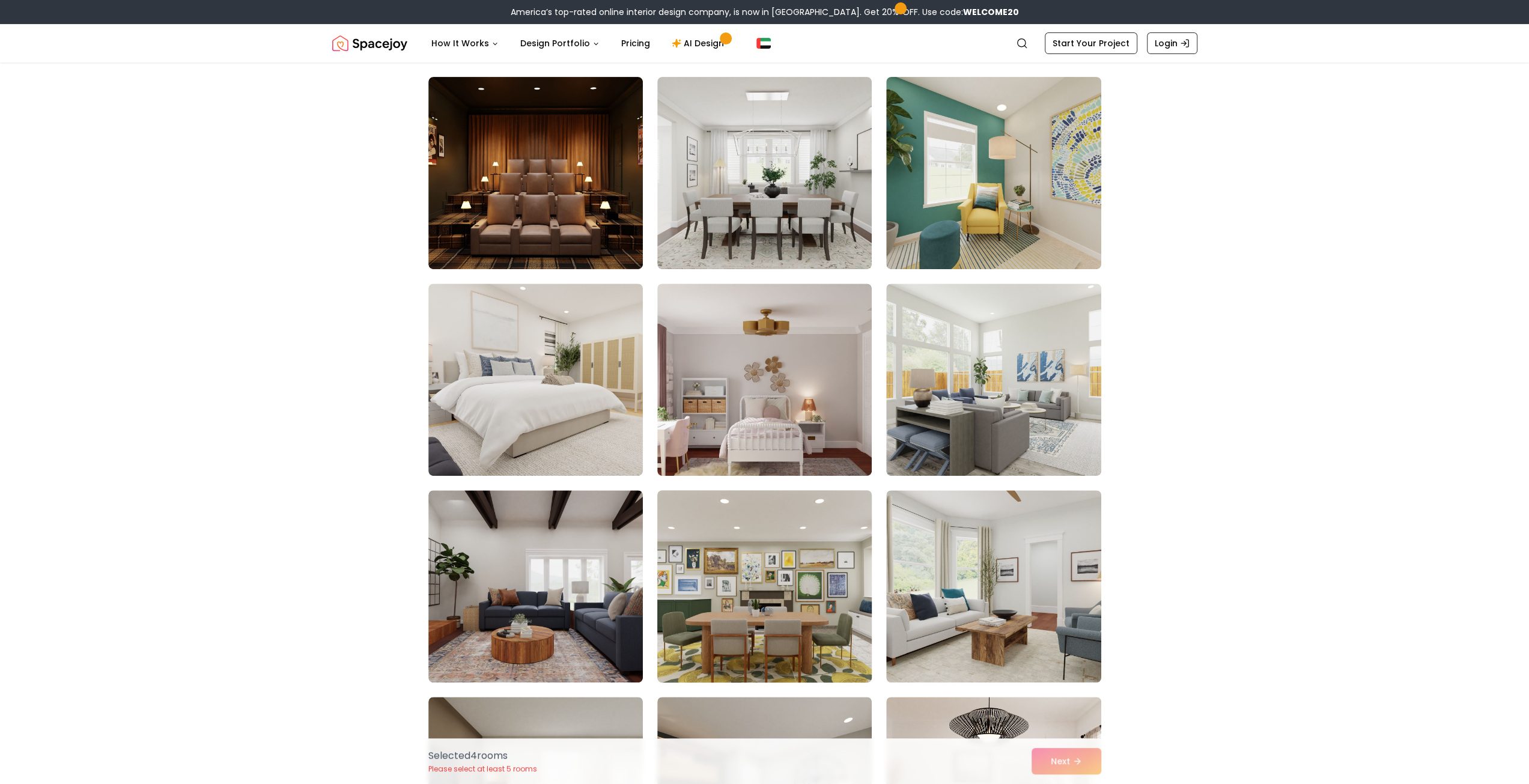
scroll to position [5465, 0]
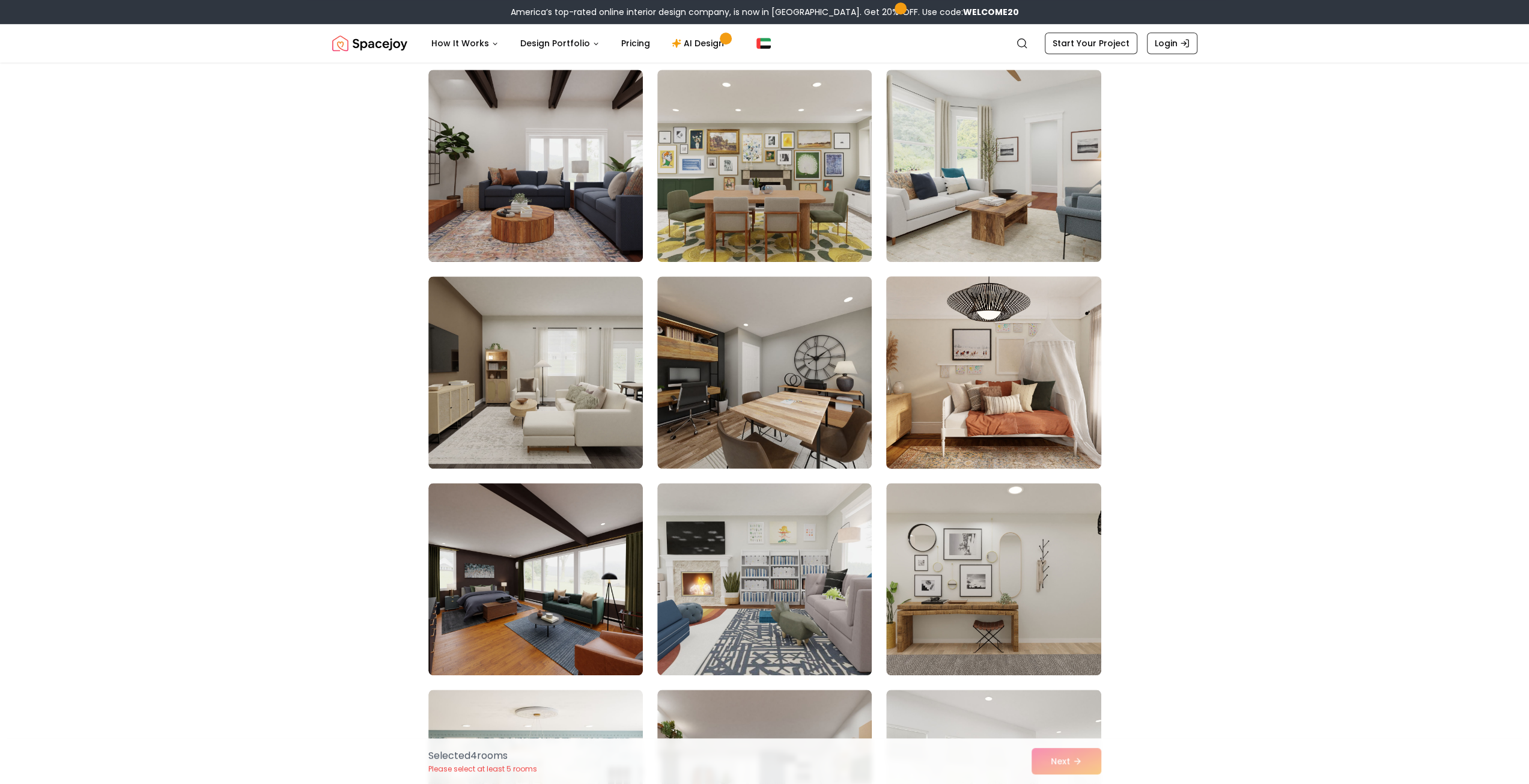
click at [1003, 346] on img at bounding box center [993, 372] width 225 height 202
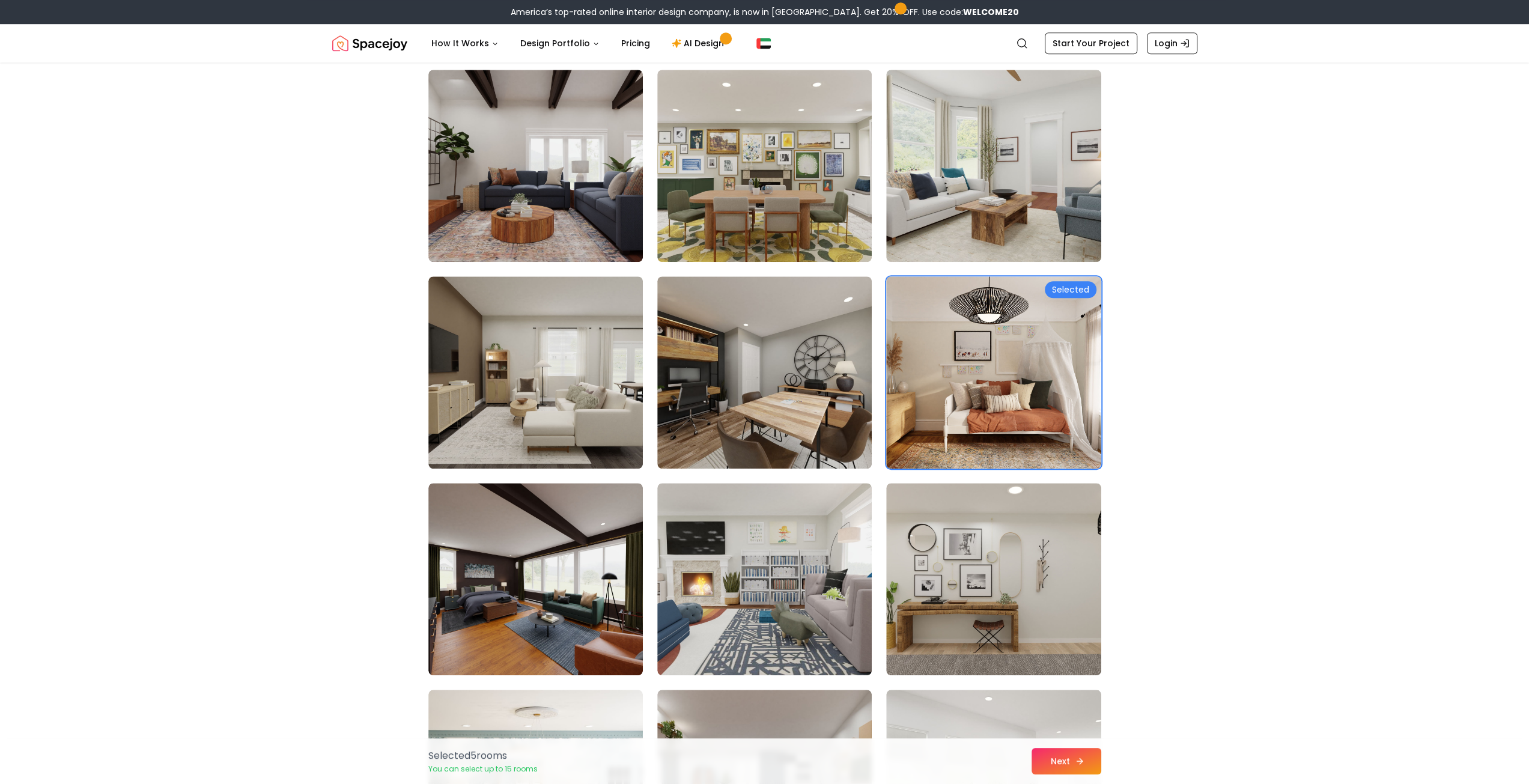
click at [1072, 759] on button "Next" at bounding box center [1066, 760] width 70 height 26
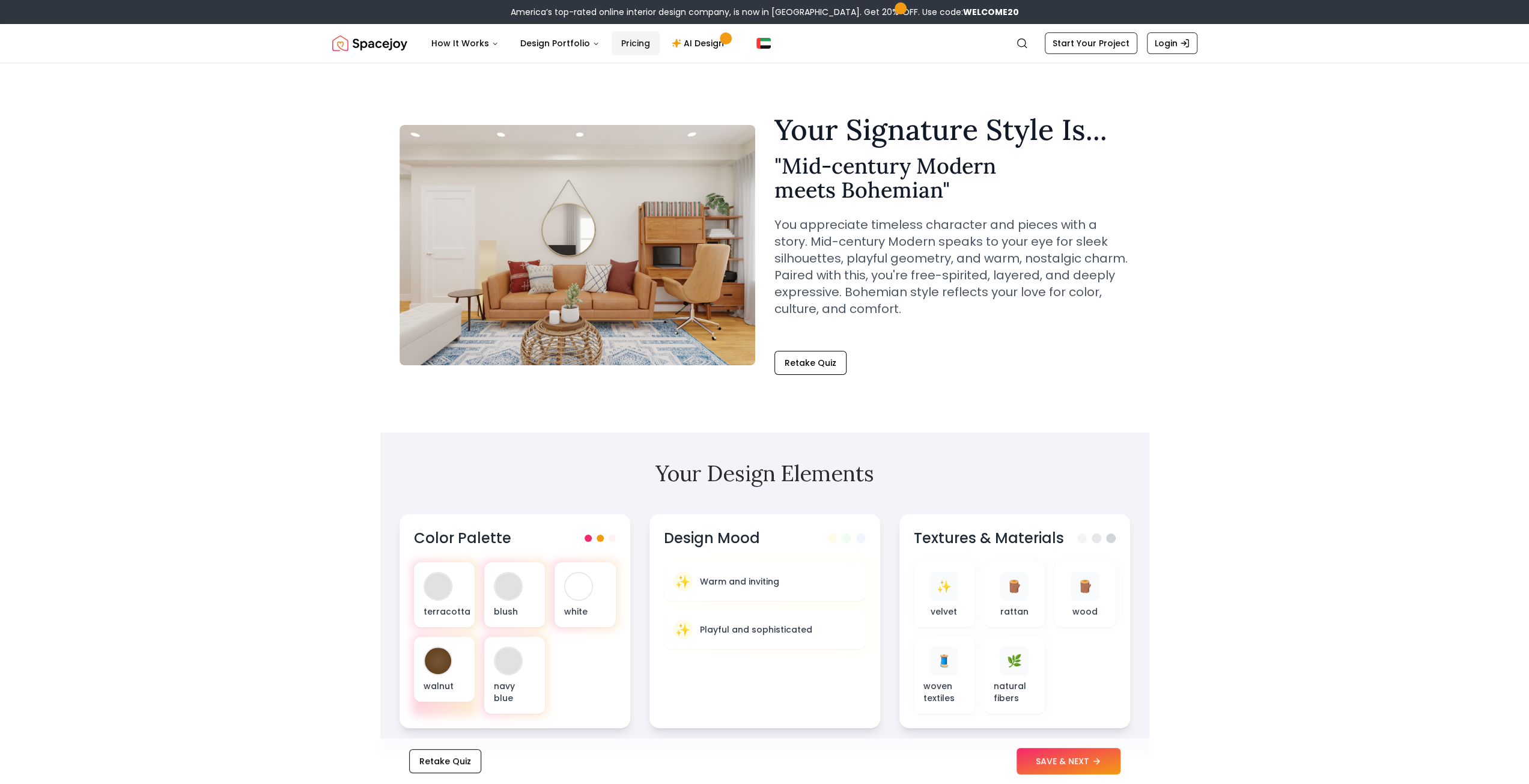
click at [631, 40] on link "Pricing" at bounding box center [635, 44] width 48 height 24
